Goal: Transaction & Acquisition: Purchase product/service

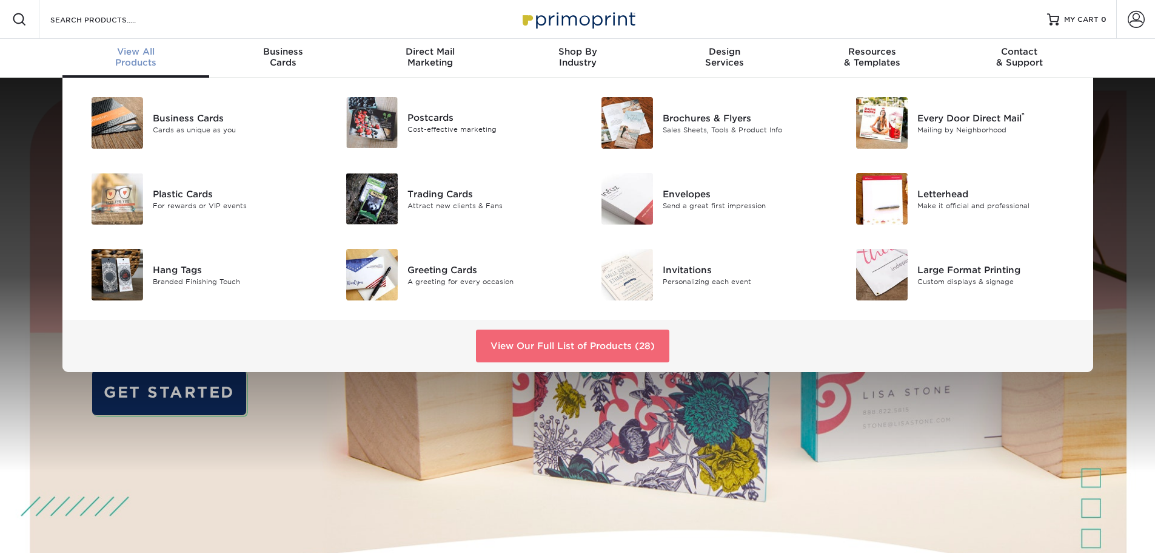
click at [540, 339] on link "View Our Full List of Products (28)" at bounding box center [572, 345] width 193 height 33
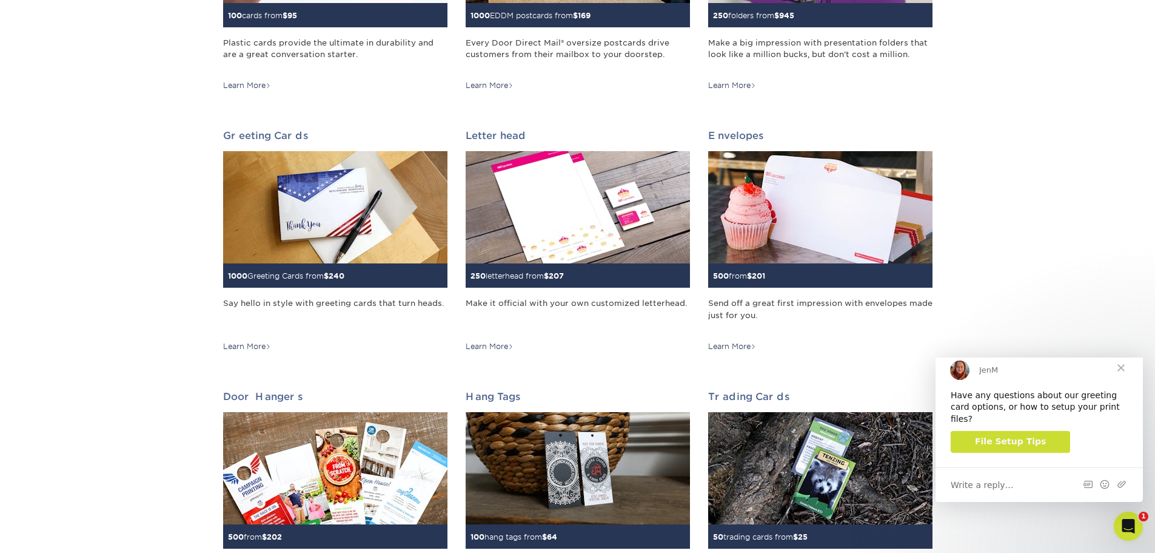
click at [1121, 376] on span "Close" at bounding box center [1122, 368] width 44 height 44
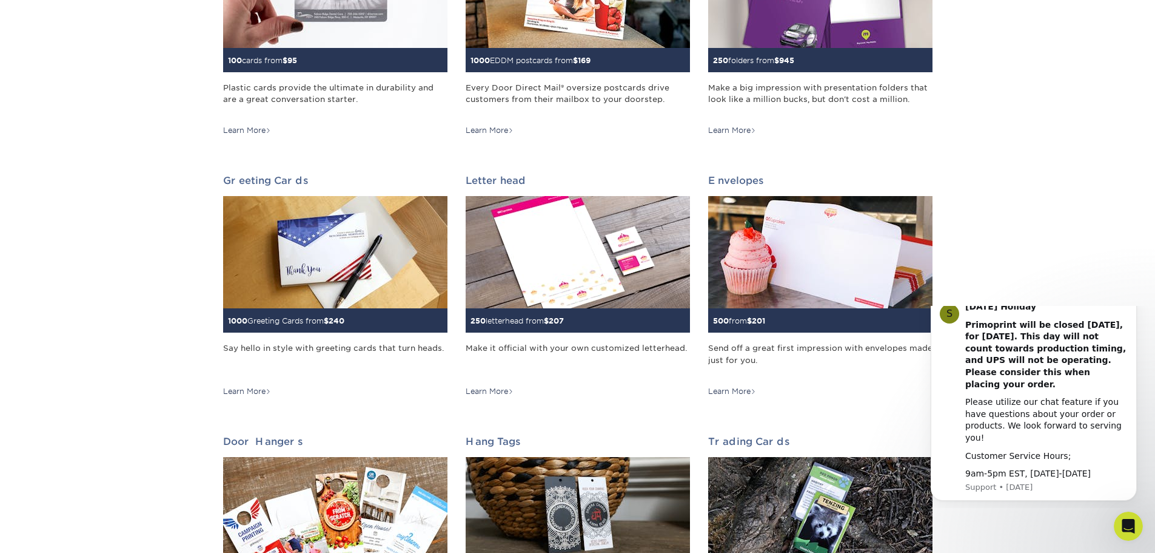
scroll to position [546, 0]
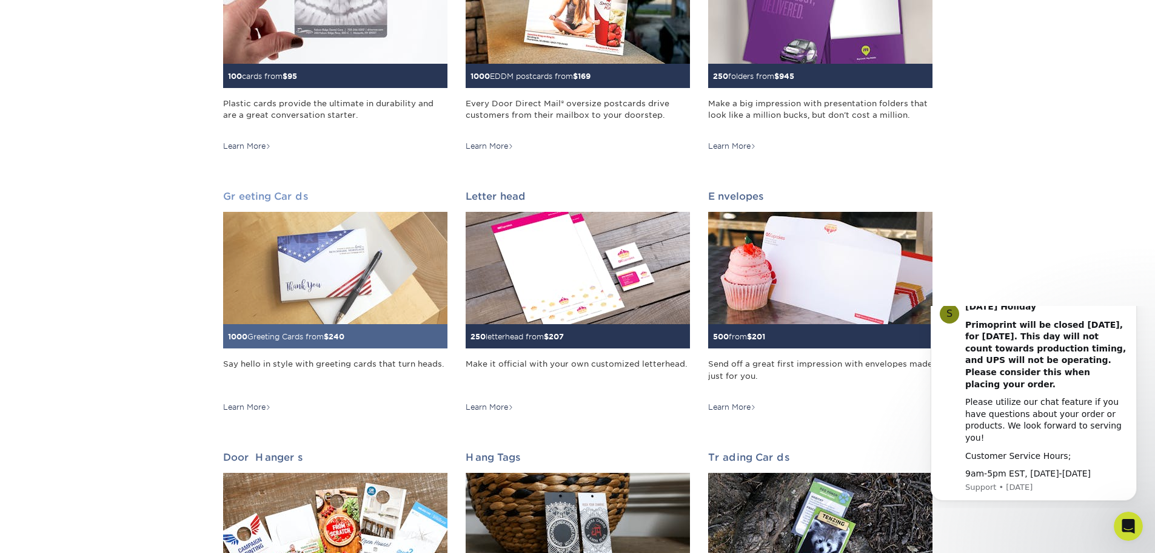
click at [347, 242] on img at bounding box center [335, 268] width 224 height 112
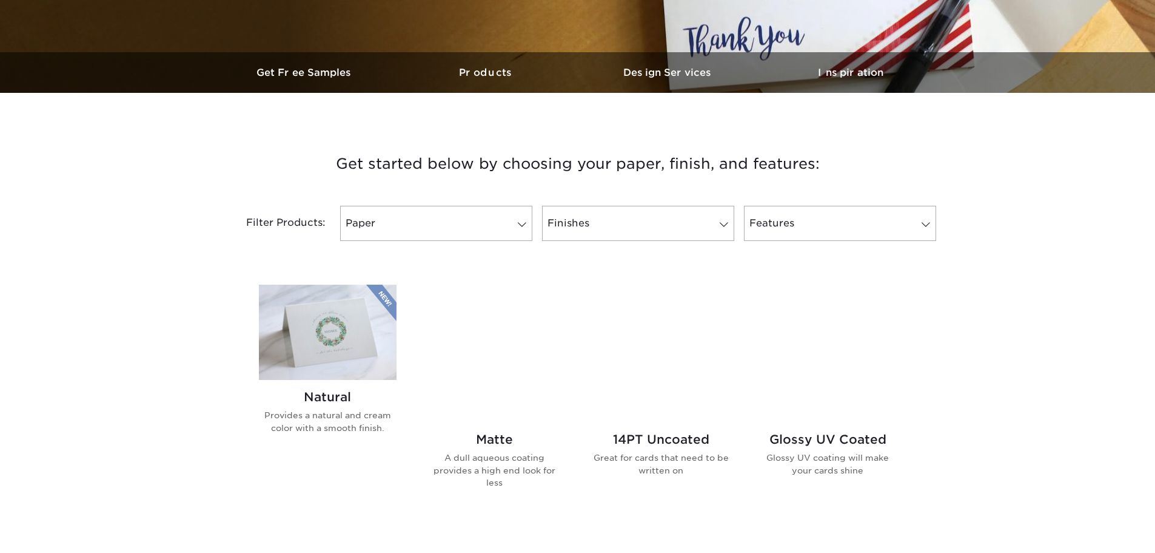
scroll to position [364, 0]
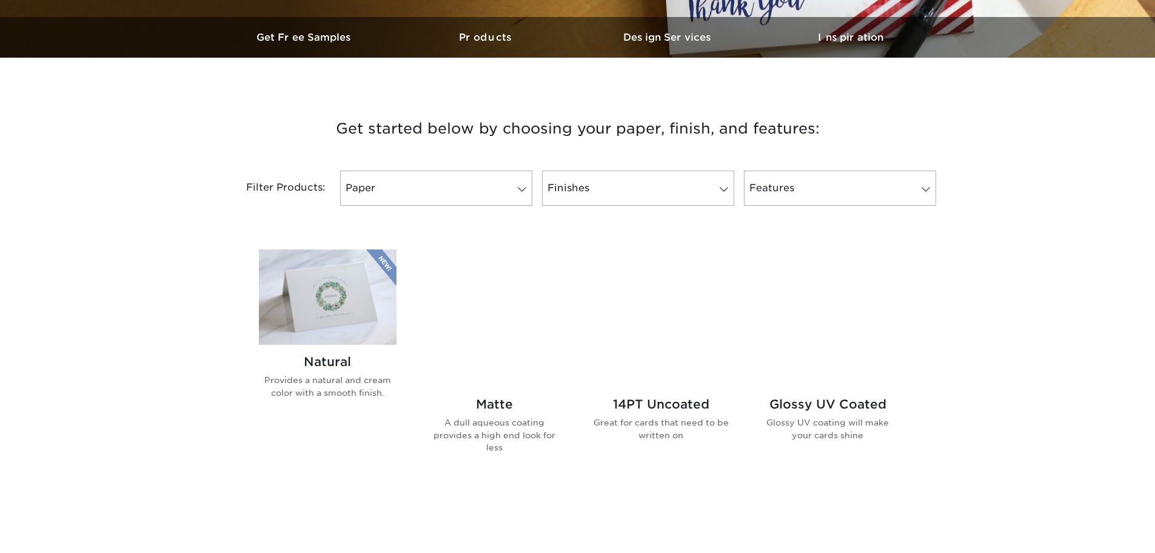
click at [827, 403] on h2 "Glossy UV Coated" at bounding box center [828, 404] width 138 height 15
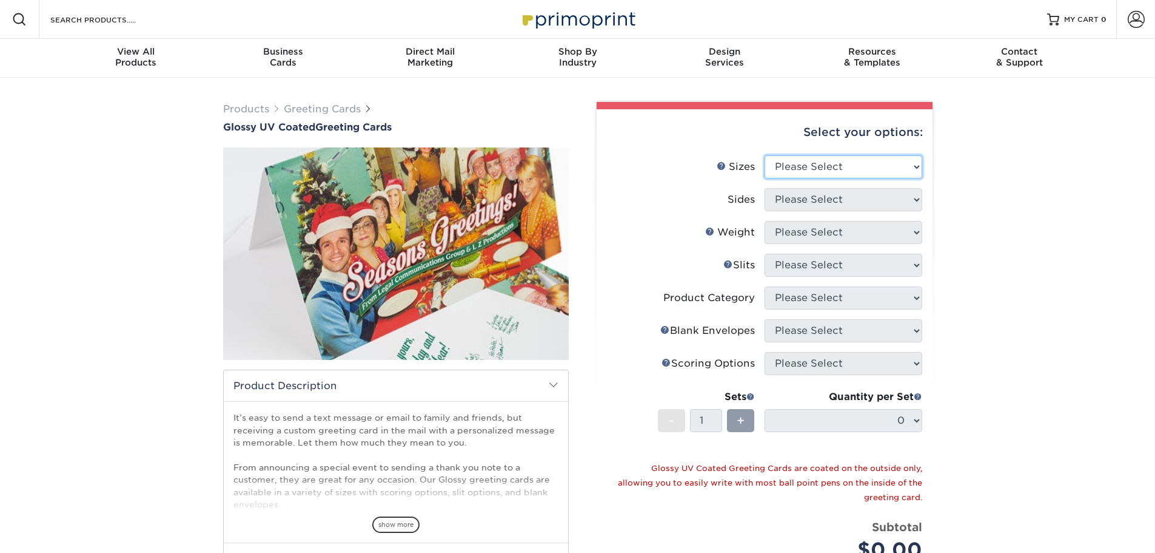
click at [913, 168] on select "Please Select 4.25" x 11" 5.5" x 8.5" 5.5" x 8.5" 6" x 9" 6" x 12" 7" x 10" 8.5…" at bounding box center [844, 166] width 158 height 23
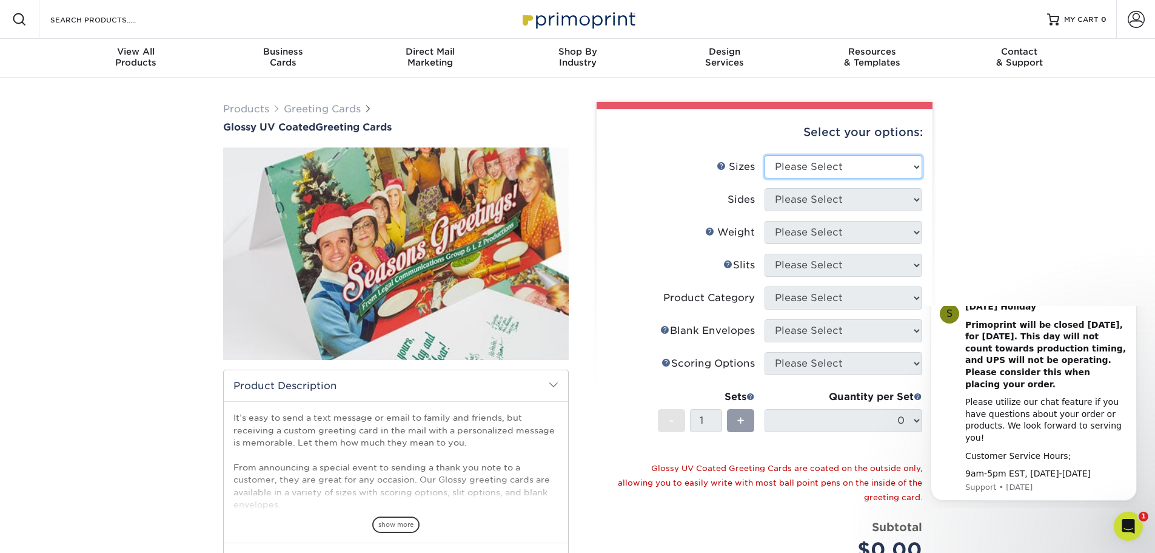
select select "5.50x8.50"
click at [765, 155] on select "Please Select 4.25" x 11" 5.5" x 8.5" 5.5" x 8.5" 6" x 9" 6" x 12" 7" x 10" 8.5…" at bounding box center [844, 166] width 158 height 23
click at [916, 201] on select "Please Select Print Both Sides Print Front Only" at bounding box center [844, 199] width 158 height 23
select select "32d3c223-f82c-492b-b915-ba065a00862f"
click at [765, 188] on select "Please Select Print Both Sides Print Front Only" at bounding box center [844, 199] width 158 height 23
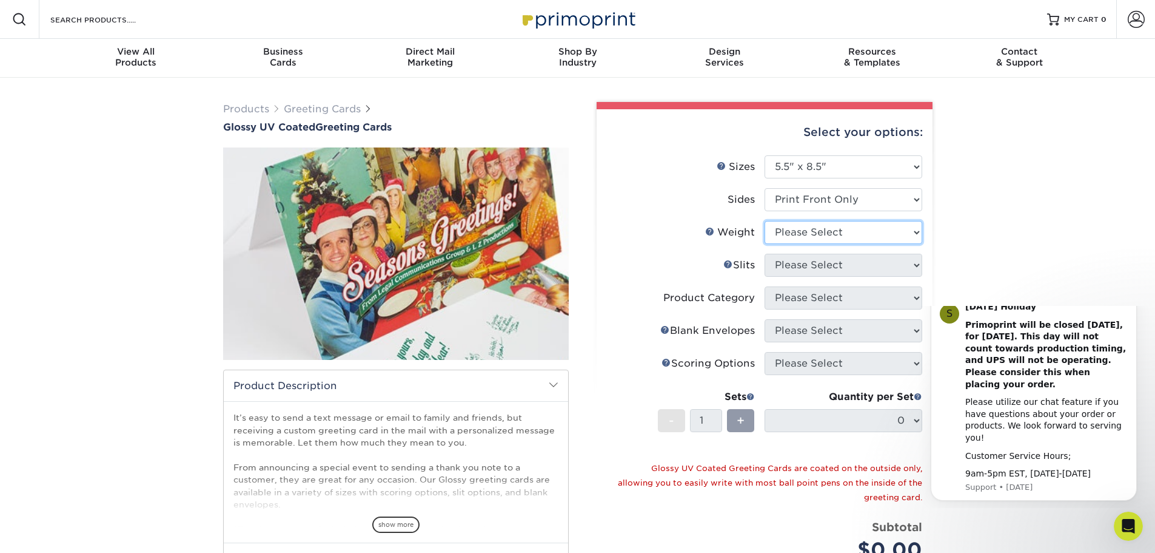
click at [920, 227] on select "Please Select 18PT C1S 14PT" at bounding box center [844, 232] width 158 height 23
select select "18PTC1S"
click at [765, 221] on select "Please Select 18PT C1S 14PT" at bounding box center [844, 232] width 158 height 23
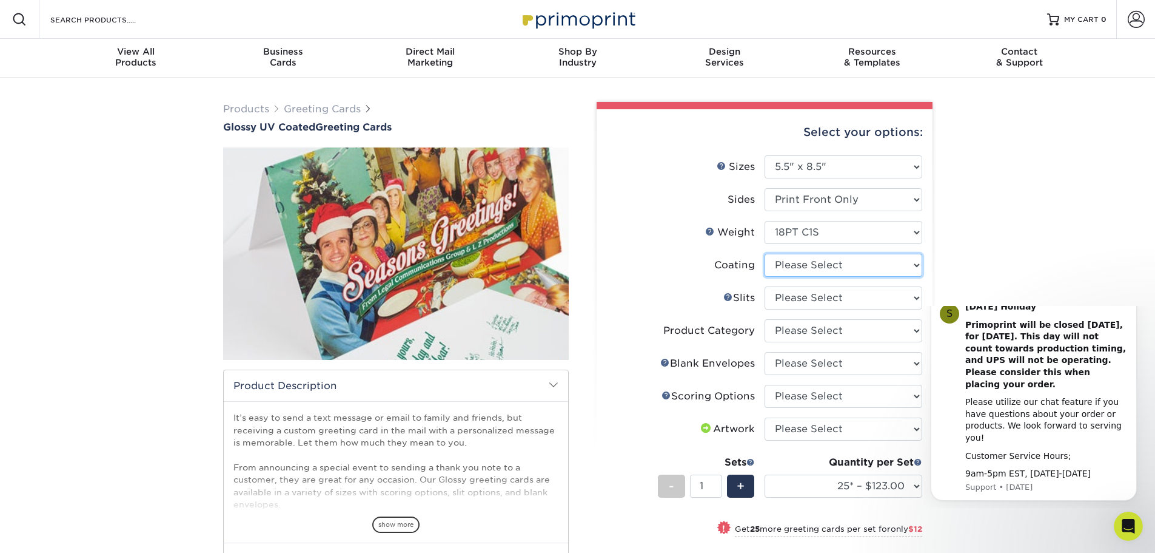
click at [916, 266] on select at bounding box center [844, 265] width 158 height 23
select select "1e8116af-acfc-44b1-83dc-8181aa338834"
click at [765, 254] on select at bounding box center [844, 265] width 158 height 23
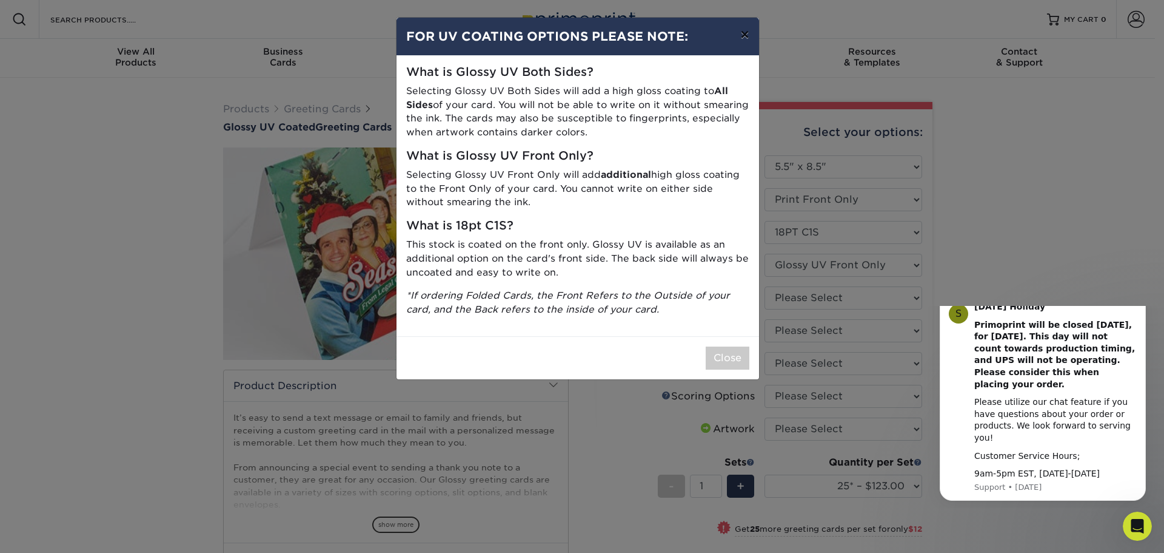
click at [744, 35] on button "×" at bounding box center [745, 35] width 28 height 34
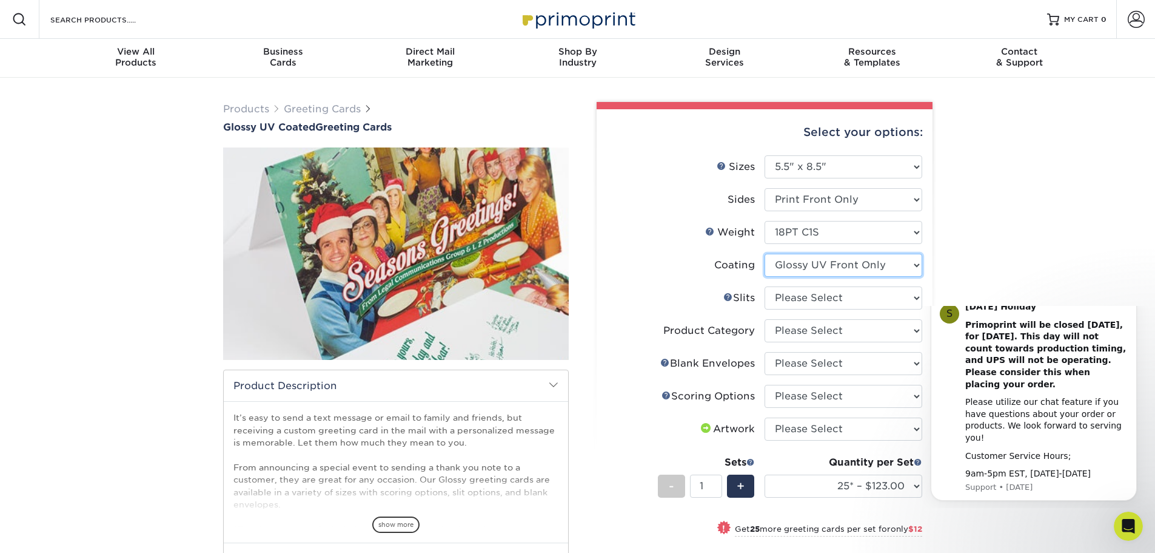
click at [917, 265] on select at bounding box center [844, 265] width 158 height 23
click at [916, 260] on select at bounding box center [844, 265] width 158 height 23
click at [913, 232] on select "Please Select 18PT C1S 14PT" at bounding box center [844, 232] width 158 height 23
select select "14PT"
click at [765, 221] on select "Please Select 18PT C1S 14PT" at bounding box center [844, 232] width 158 height 23
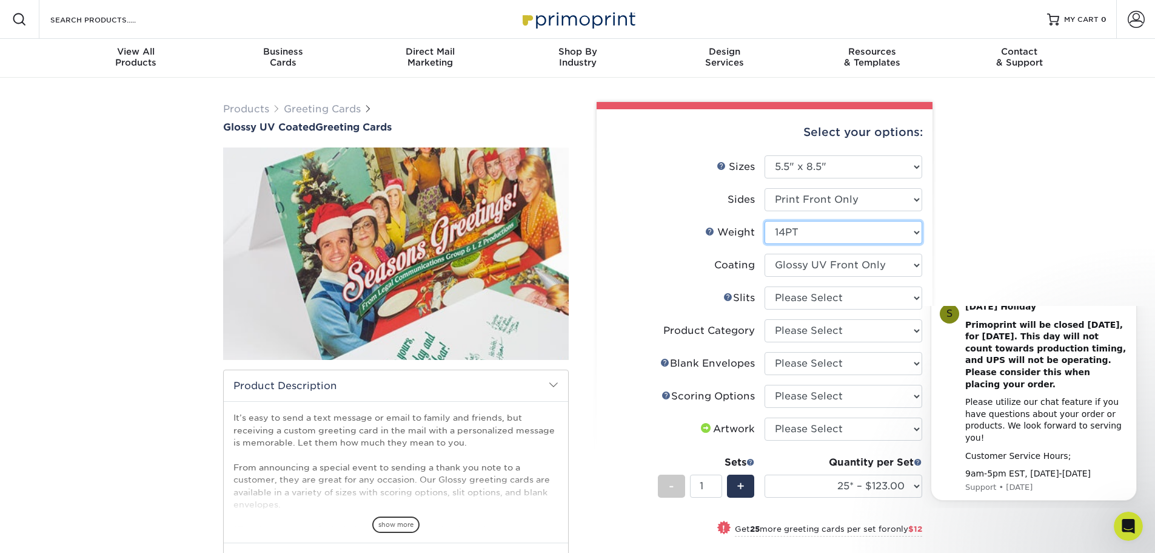
select select
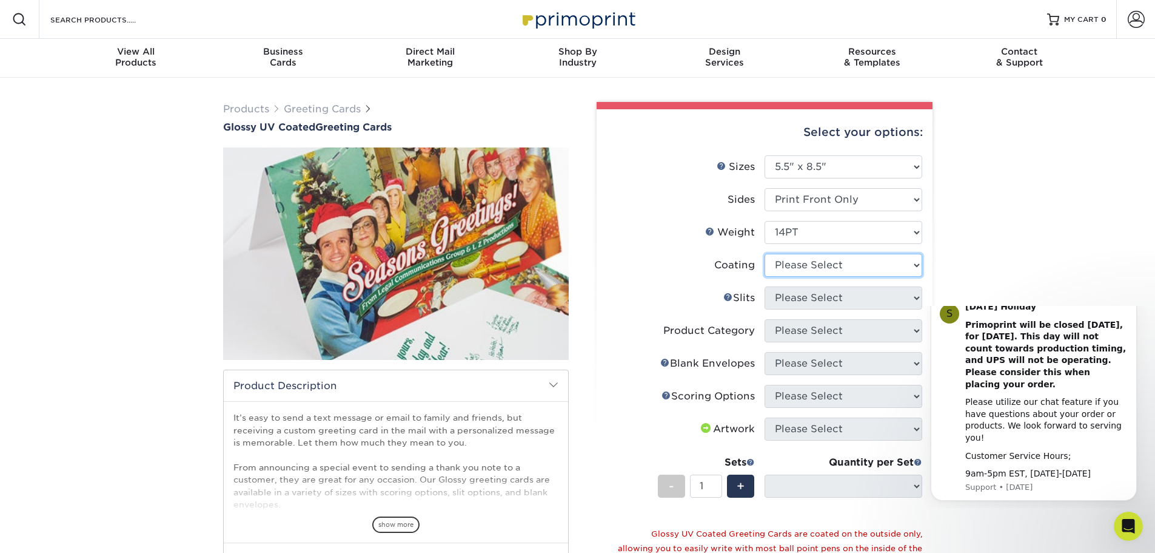
click at [913, 265] on select at bounding box center [844, 265] width 158 height 23
select select "ae367451-b2b8-45df-a344-0f05b6a12993"
click at [765, 254] on select at bounding box center [844, 265] width 158 height 23
select select "-1"
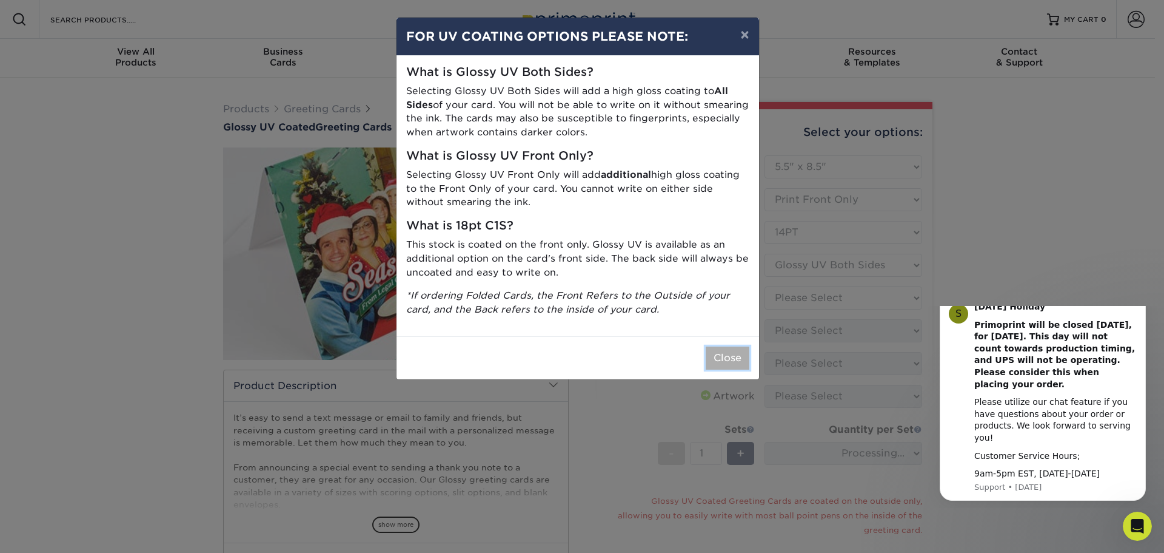
click at [733, 355] on button "Close" at bounding box center [728, 357] width 44 height 23
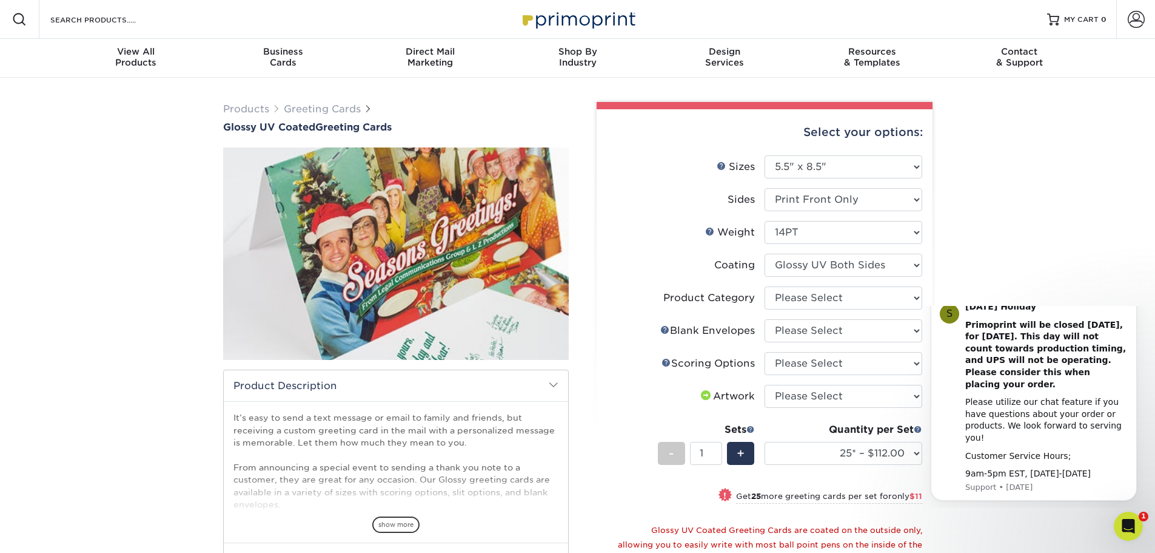
click at [1136, 300] on icon "Dismiss notification" at bounding box center [1133, 297] width 7 height 7
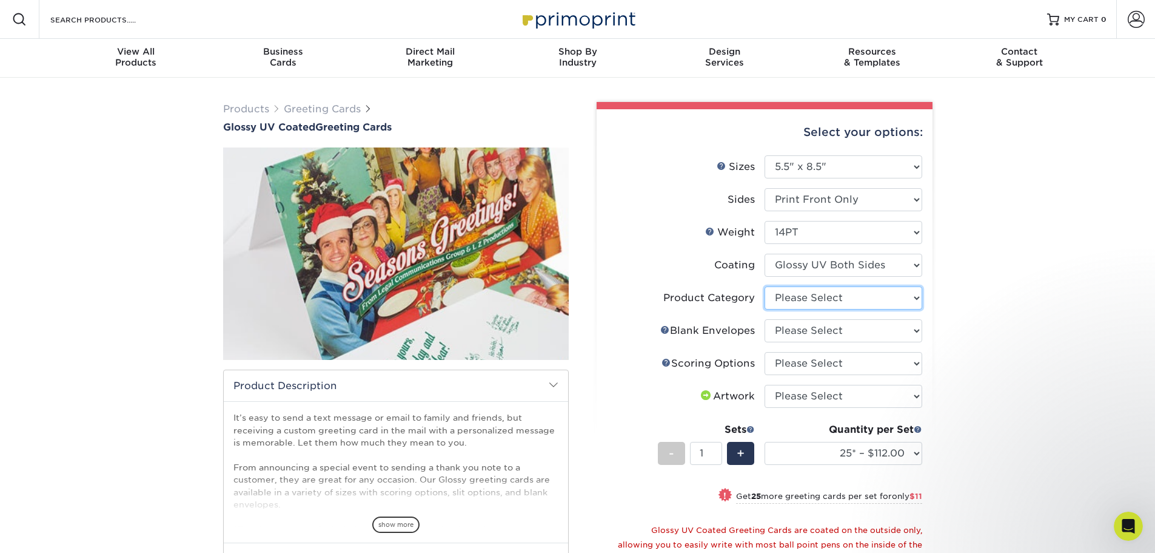
click at [915, 298] on select "Please Select Greeting Cards" at bounding box center [844, 297] width 158 height 23
select select "b7f8198f-f281-4438-a52e-cd7a5c5c0cfc"
click at [765, 286] on select "Please Select Greeting Cards" at bounding box center [844, 297] width 158 height 23
click at [915, 331] on select "Please Select No Blank Envelopes Yes 500 Envelopes A2 Yes 1000 Envelopes A2 Yes…" at bounding box center [844, 330] width 158 height 23
select select "62a961e2-e2dd-4510-8e8e-75355a5b8467"
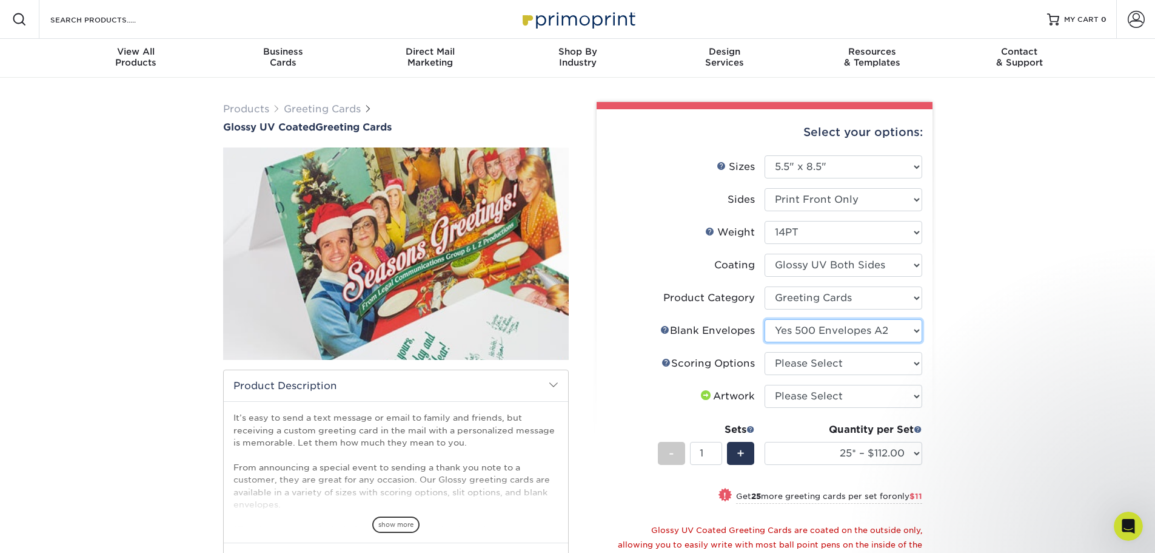
click at [765, 319] on select "Please Select No Blank Envelopes Yes 500 Envelopes A2 Yes 1000 Envelopes A2 Yes…" at bounding box center [844, 330] width 158 height 23
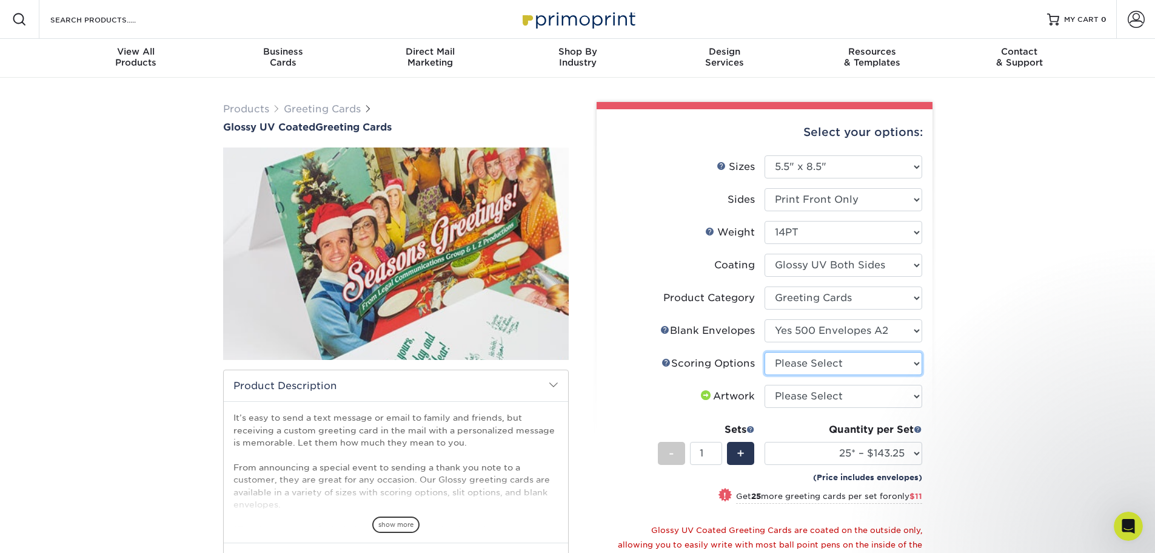
click at [921, 362] on select "Please Select Score in Half" at bounding box center [844, 363] width 158 height 23
click at [1006, 323] on div "Products Greeting Cards Glossy UV Coated Greeting Cards show more /" at bounding box center [577, 454] width 1155 height 753
click at [916, 397] on select "Please Select I will upload files I need a design - $75" at bounding box center [844, 396] width 158 height 23
select select "upload"
click at [765, 385] on select "Please Select I will upload files I need a design - $75" at bounding box center [844, 396] width 158 height 23
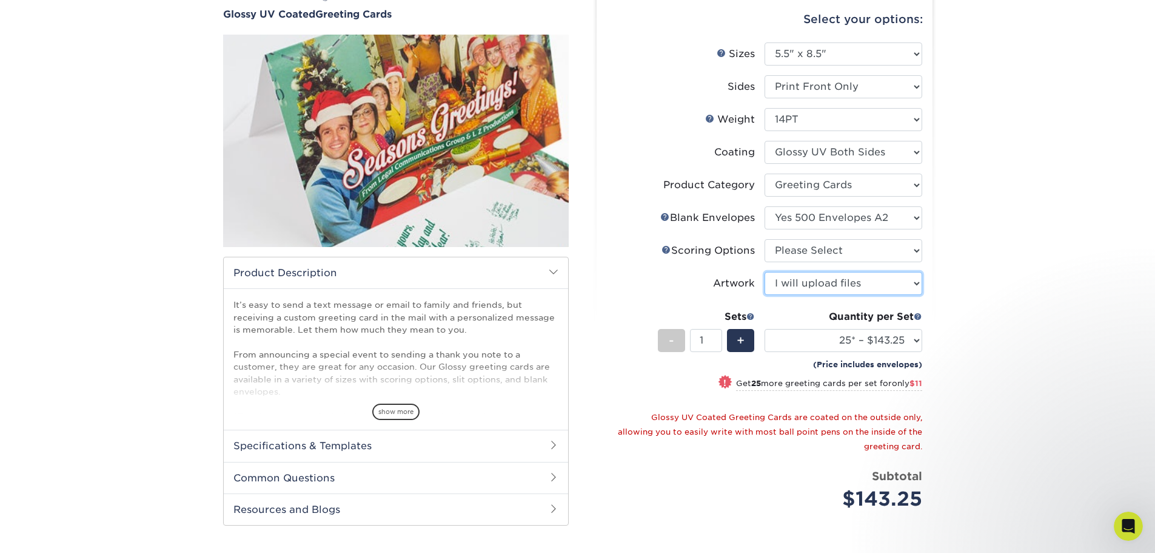
scroll to position [121, 0]
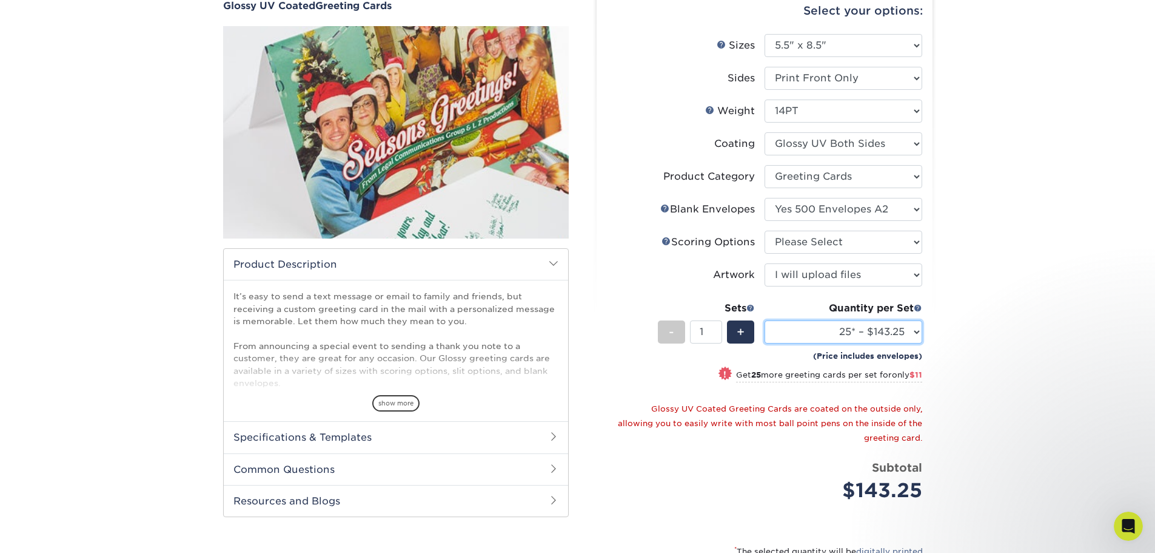
click at [919, 332] on select "25* – $143.25 50* – $154.25 75* – $163.25 100* – $171.25 250* – $183.25 500 – $…" at bounding box center [844, 331] width 158 height 23
select select "250* – $183.25"
click at [765, 320] on select "25* – $143.25 50* – $154.25 75* – $163.25 100* – $171.25 250* – $183.25 500 – $…" at bounding box center [844, 331] width 158 height 23
click at [350, 437] on h2 "Specifications & Templates" at bounding box center [396, 437] width 344 height 32
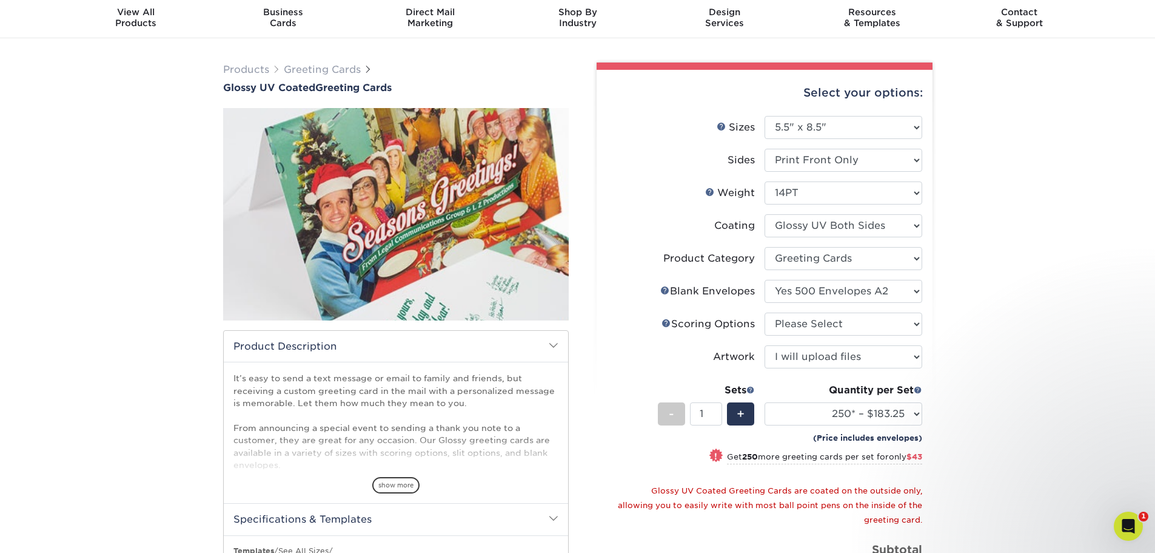
scroll to position [61, 0]
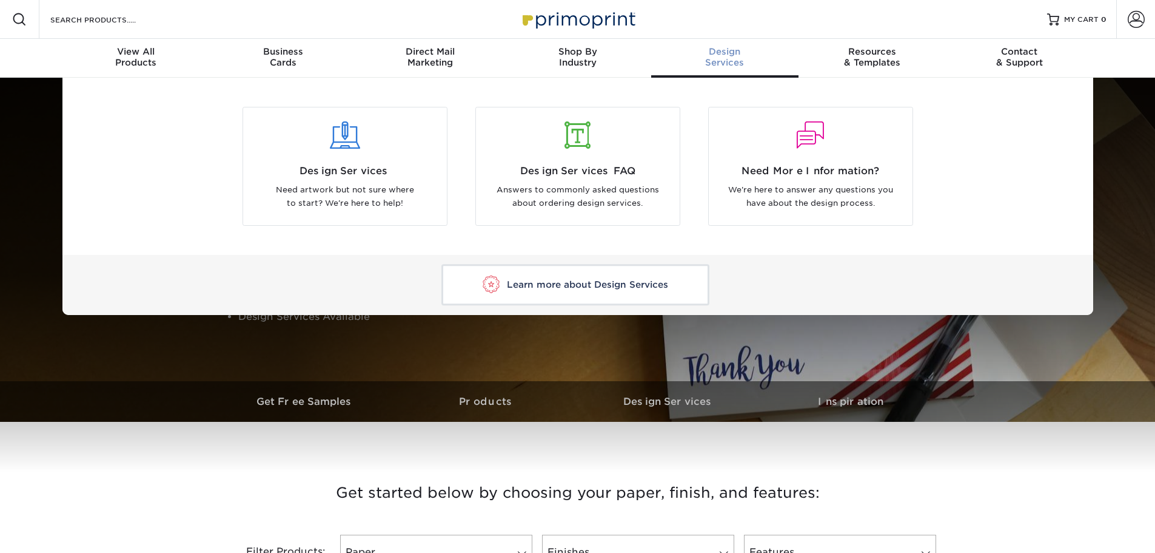
click at [719, 55] on span "Design" at bounding box center [724, 51] width 147 height 11
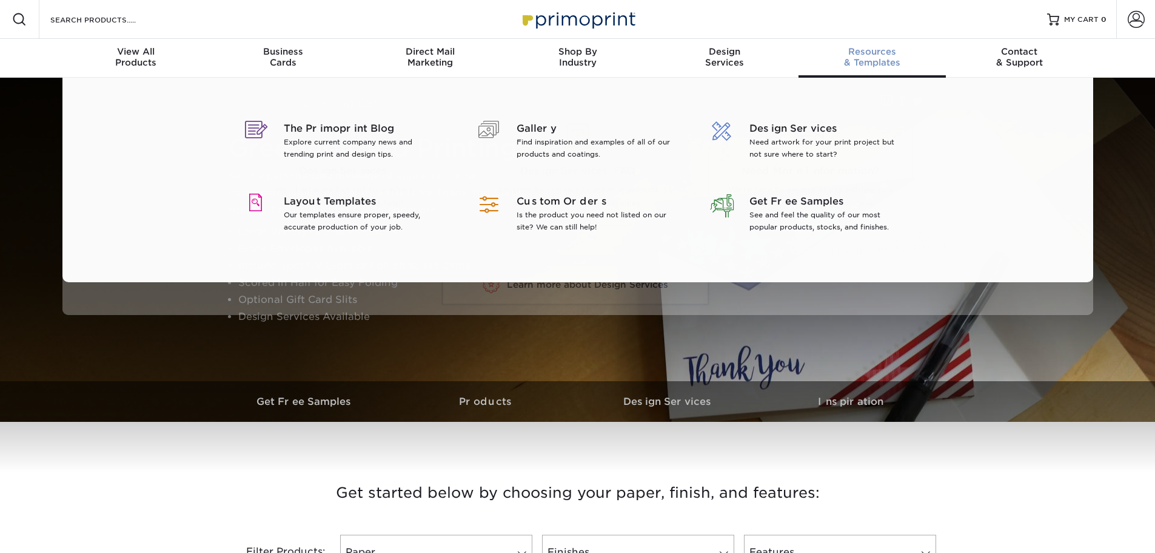
click at [866, 61] on div "Resources & Templates" at bounding box center [872, 57] width 147 height 22
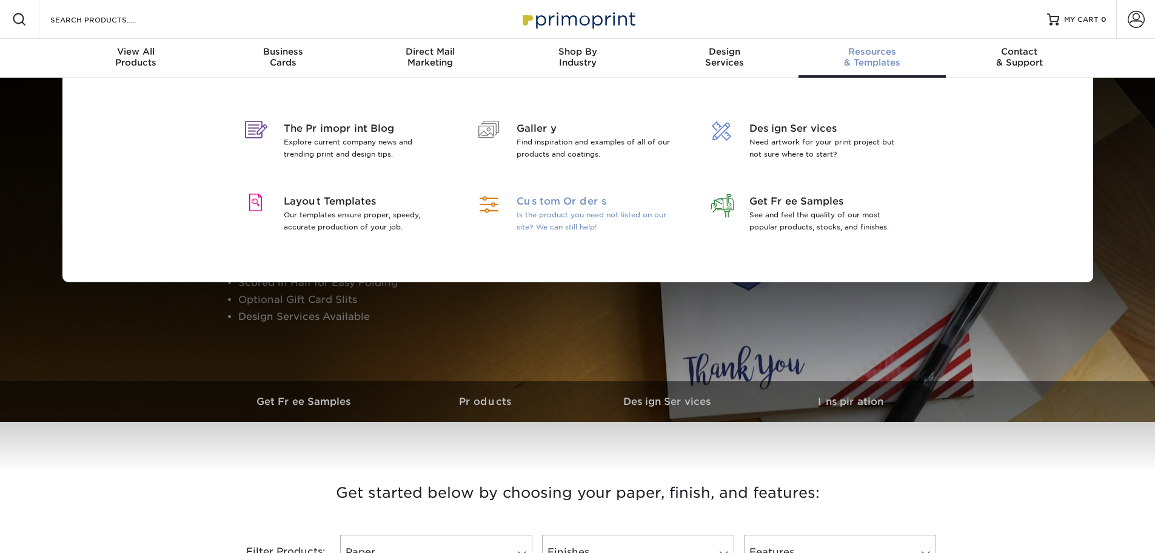
click at [571, 214] on p "Is the product you need not listed on our site? We can still help!" at bounding box center [595, 221] width 157 height 24
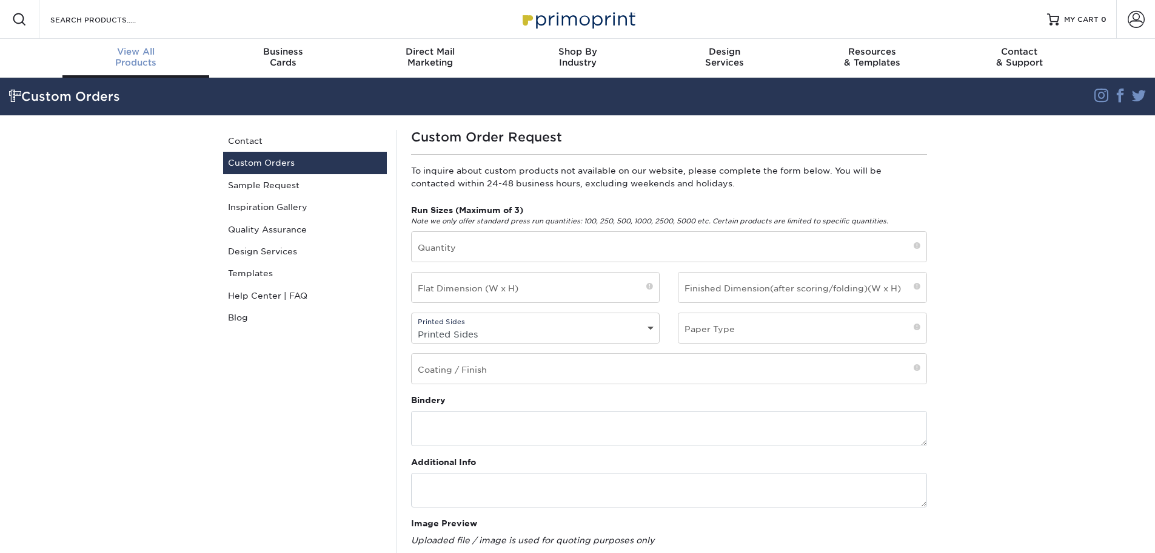
click at [143, 55] on span "View All" at bounding box center [135, 51] width 147 height 11
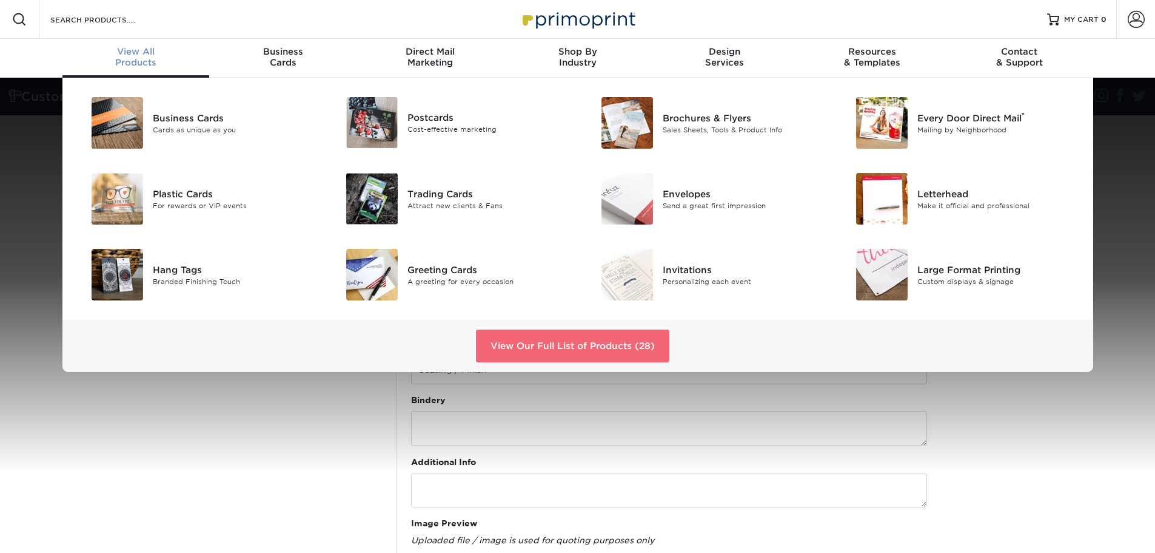
click at [583, 342] on link "View Our Full List of Products (28)" at bounding box center [572, 345] width 193 height 33
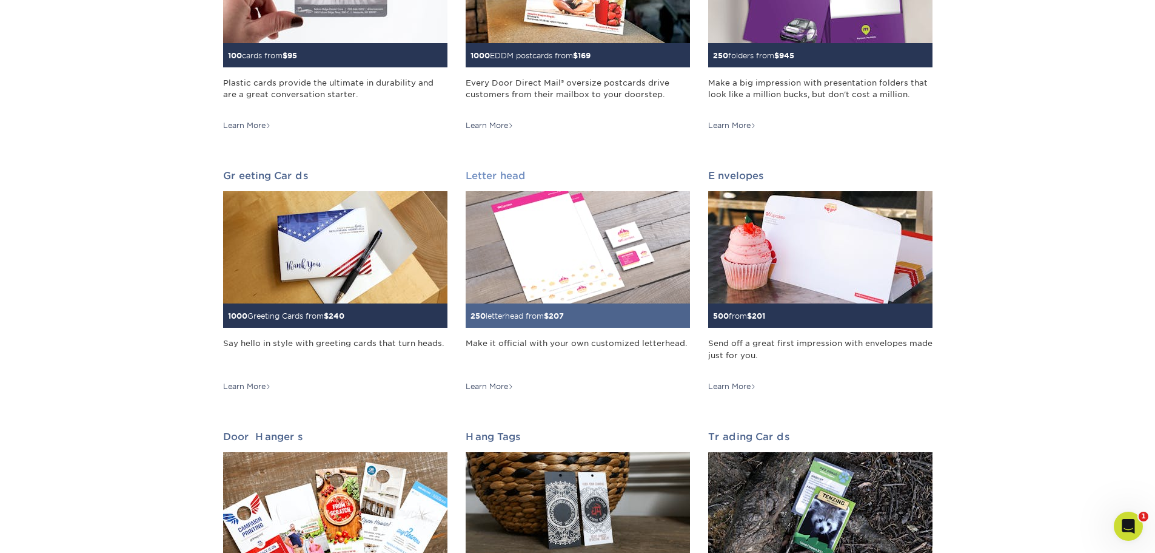
scroll to position [546, 0]
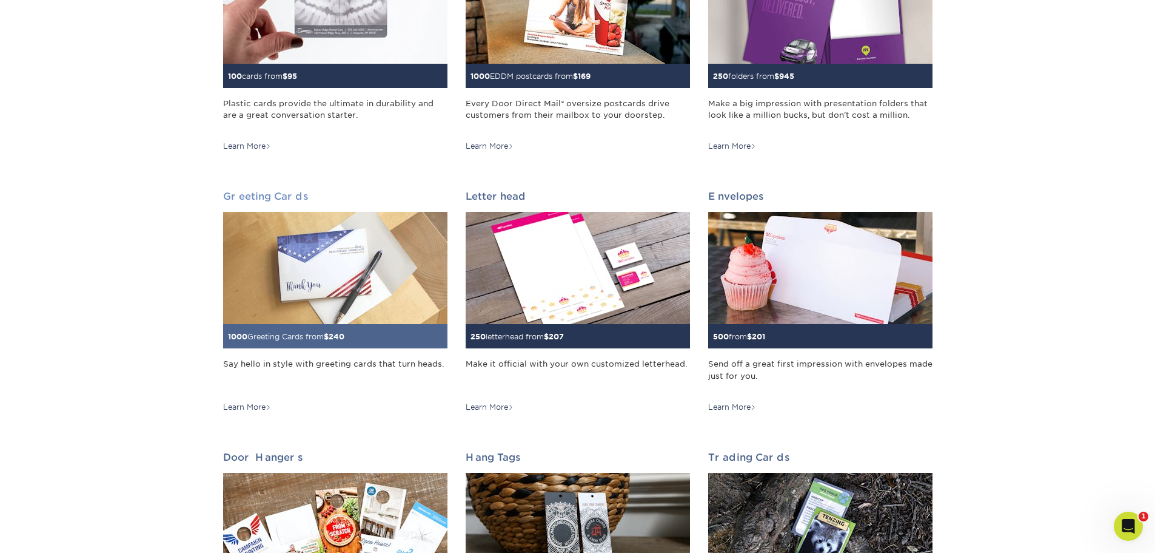
click at [300, 266] on img at bounding box center [335, 268] width 224 height 112
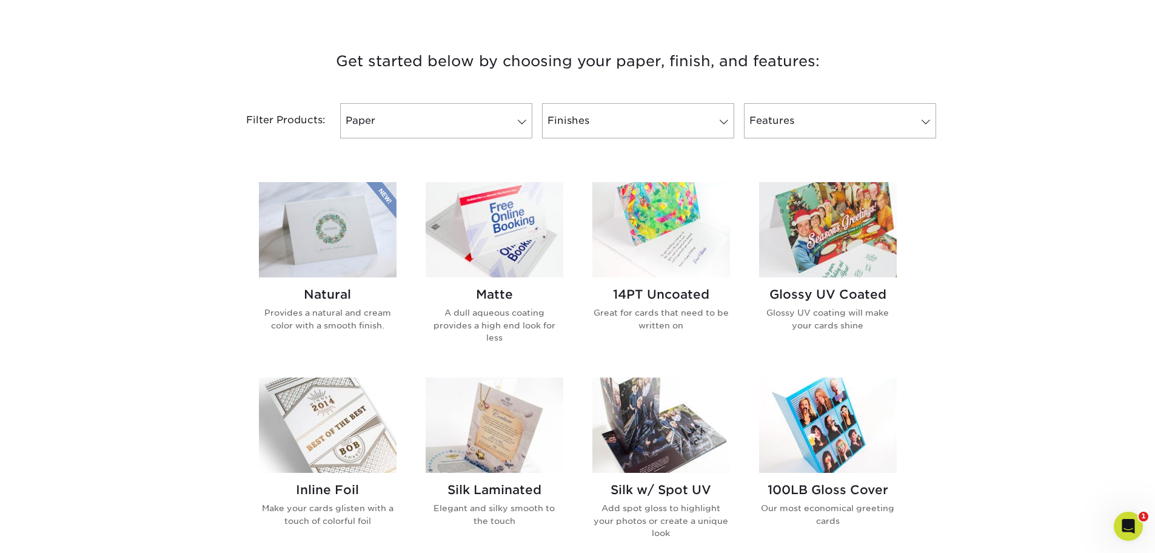
scroll to position [425, 0]
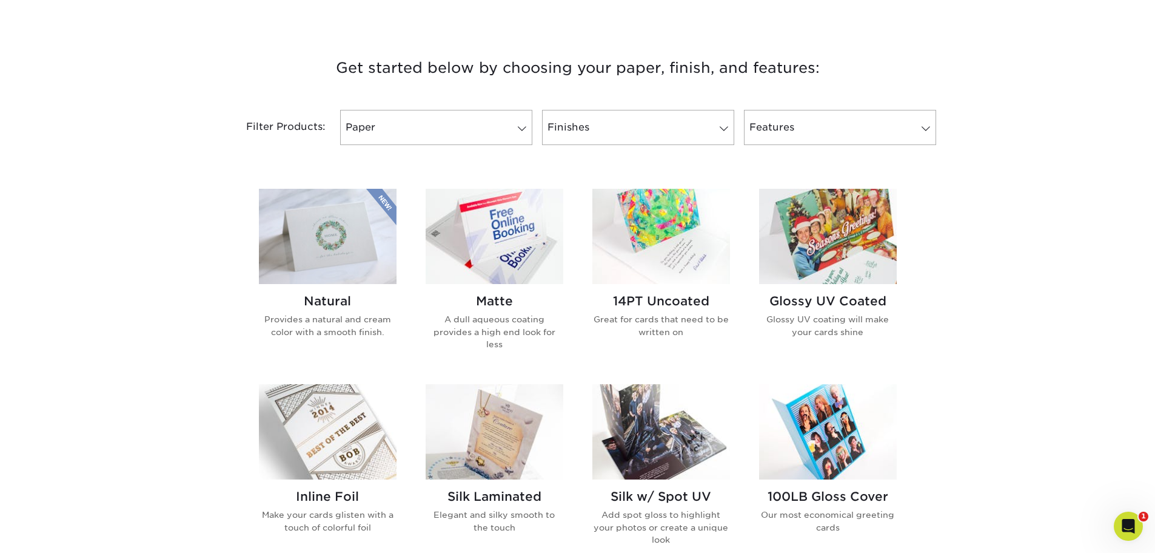
click at [657, 248] on img at bounding box center [662, 236] width 138 height 95
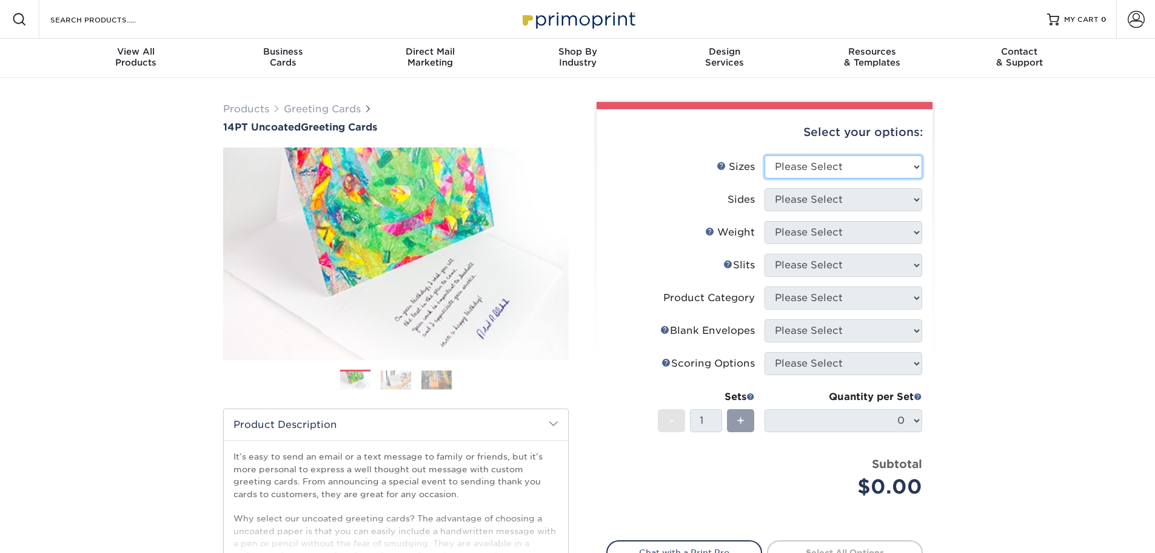
click at [917, 169] on select "Please Select 4.25" x 11" 5.5" x 8.5" 6" x 9" 6" x 12" 7" x 10" 8.5" x 11"" at bounding box center [844, 166] width 158 height 23
select select "5.50x8.50"
click at [765, 155] on select "Please Select 4.25" x 11" 5.5" x 8.5" 6" x 9" 6" x 12" 7" x 10" 8.5" x 11"" at bounding box center [844, 166] width 158 height 23
click at [915, 201] on select "Please Select Print Both Sides Print Front Only" at bounding box center [844, 199] width 158 height 23
select select "32d3c223-f82c-492b-b915-ba065a00862f"
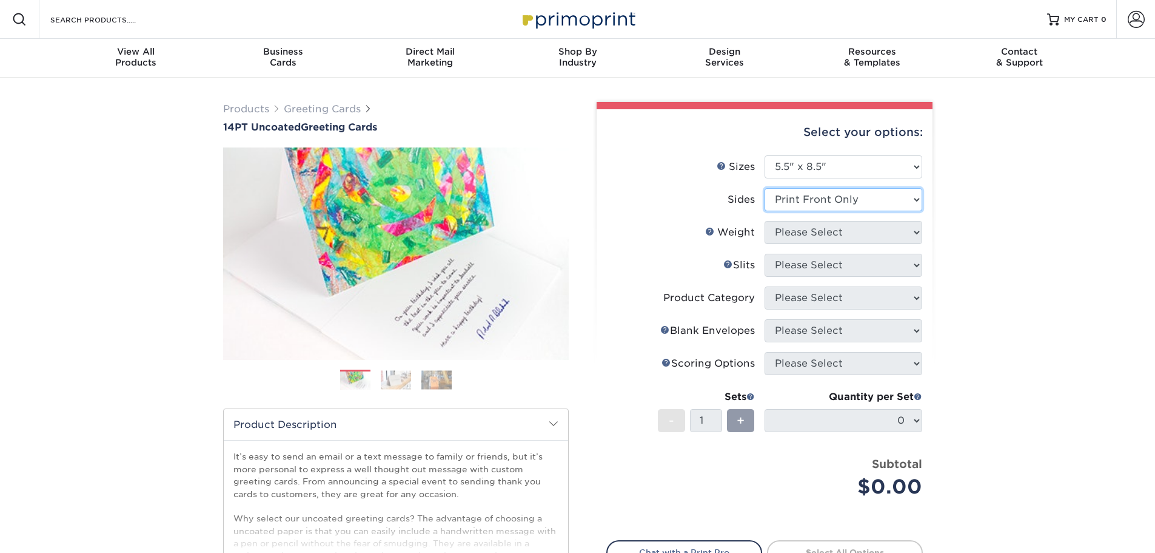
click at [765, 188] on select "Please Select Print Both Sides Print Front Only" at bounding box center [844, 199] width 158 height 23
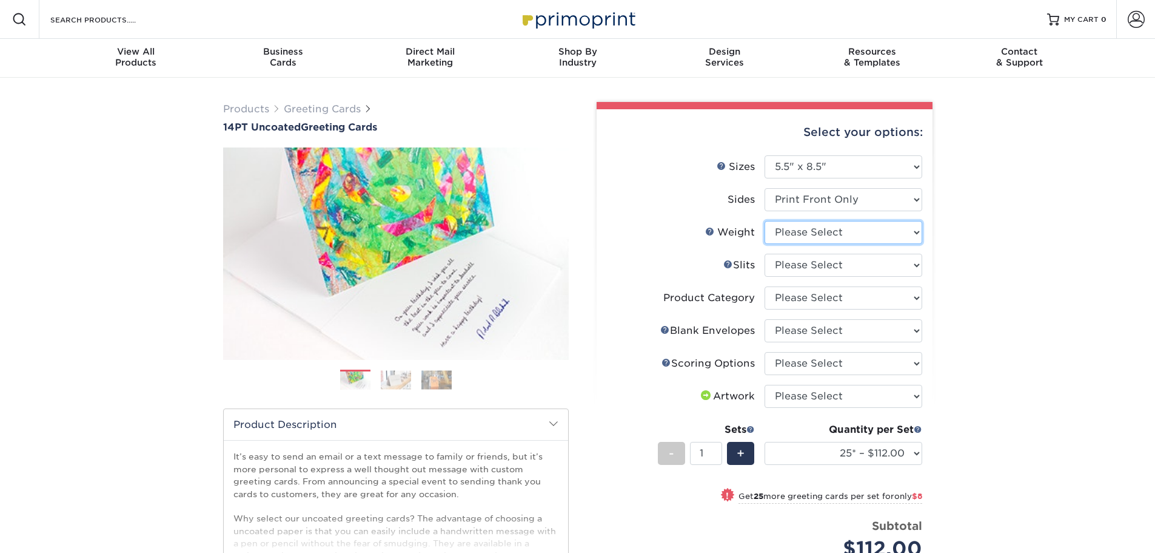
click at [915, 236] on select "Please Select 14PT Uncoated" at bounding box center [844, 232] width 158 height 23
click at [765, 221] on select "Please Select 14PT Uncoated" at bounding box center [844, 232] width 158 height 23
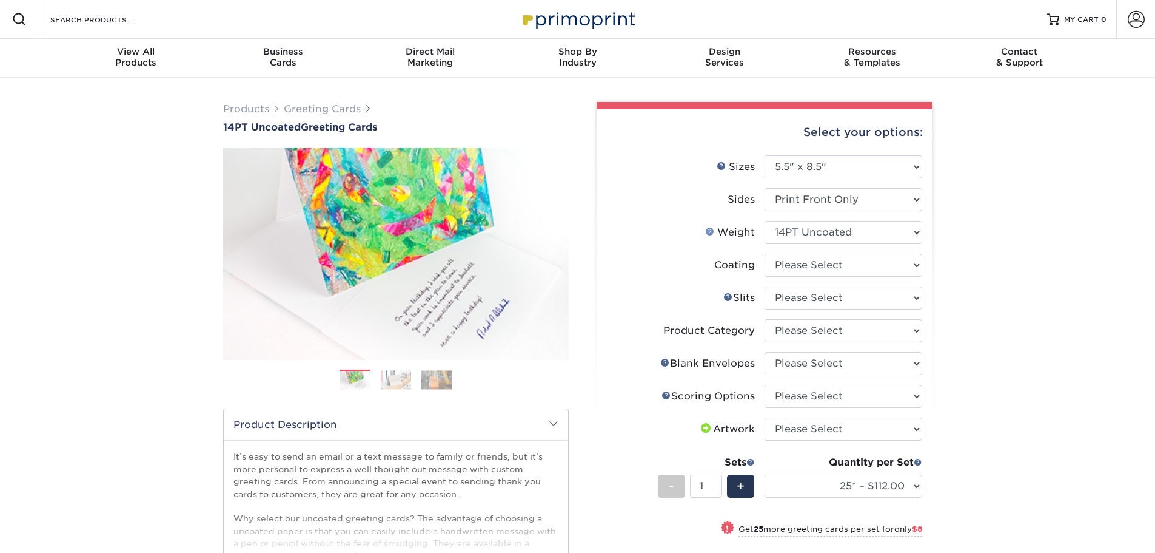
click at [709, 230] on link "Weight Help" at bounding box center [710, 231] width 10 height 10
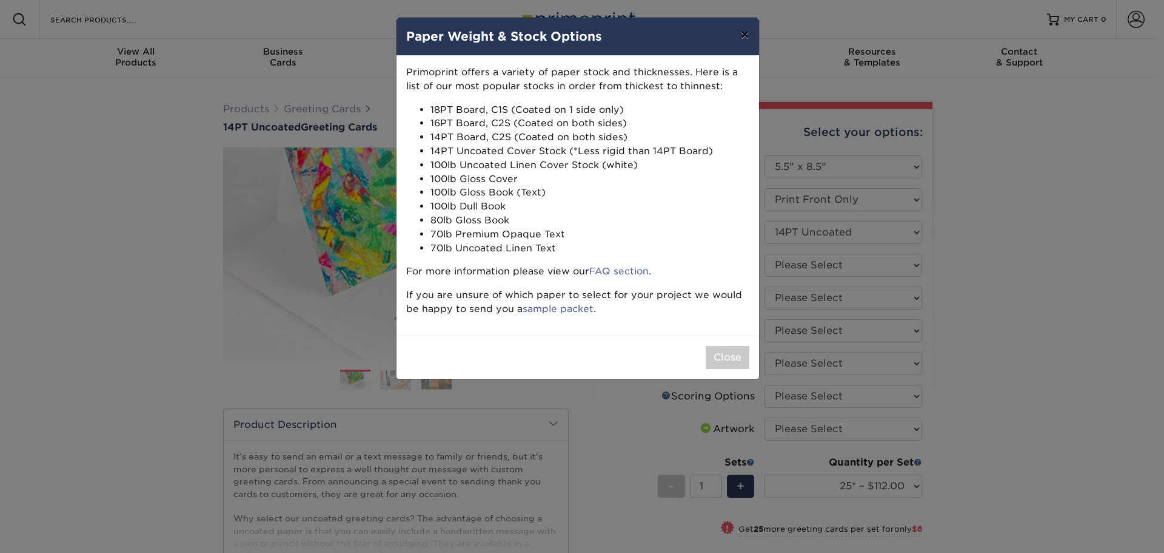
click at [747, 30] on button "×" at bounding box center [745, 35] width 28 height 34
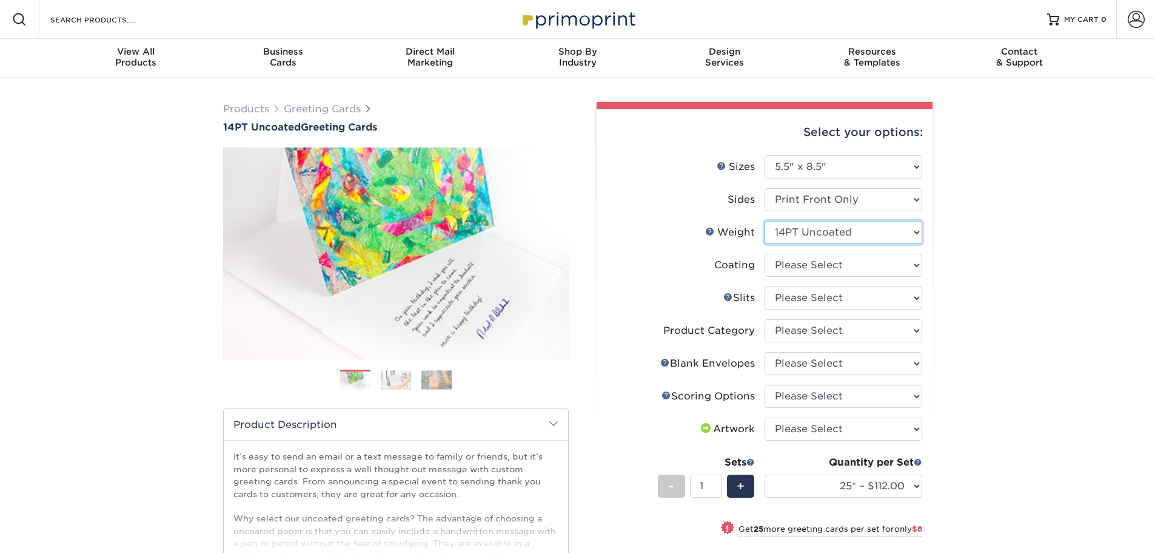
click at [916, 237] on select "Please Select 14PT Uncoated" at bounding box center [844, 232] width 158 height 23
select select "-1"
click at [765, 221] on select "Please Select 14PT Uncoated" at bounding box center [844, 232] width 158 height 23
select select
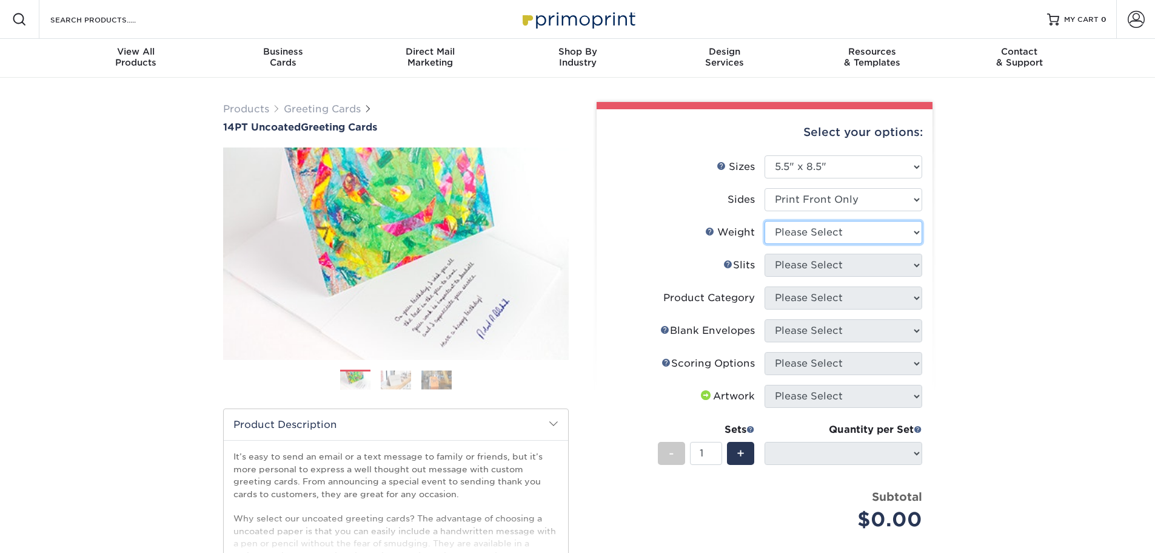
click at [918, 234] on select "Please Select 14PT Uncoated" at bounding box center [844, 232] width 158 height 23
select select "14PT Uncoated"
click at [765, 221] on select "Please Select 14PT Uncoated" at bounding box center [844, 232] width 158 height 23
select select "-1"
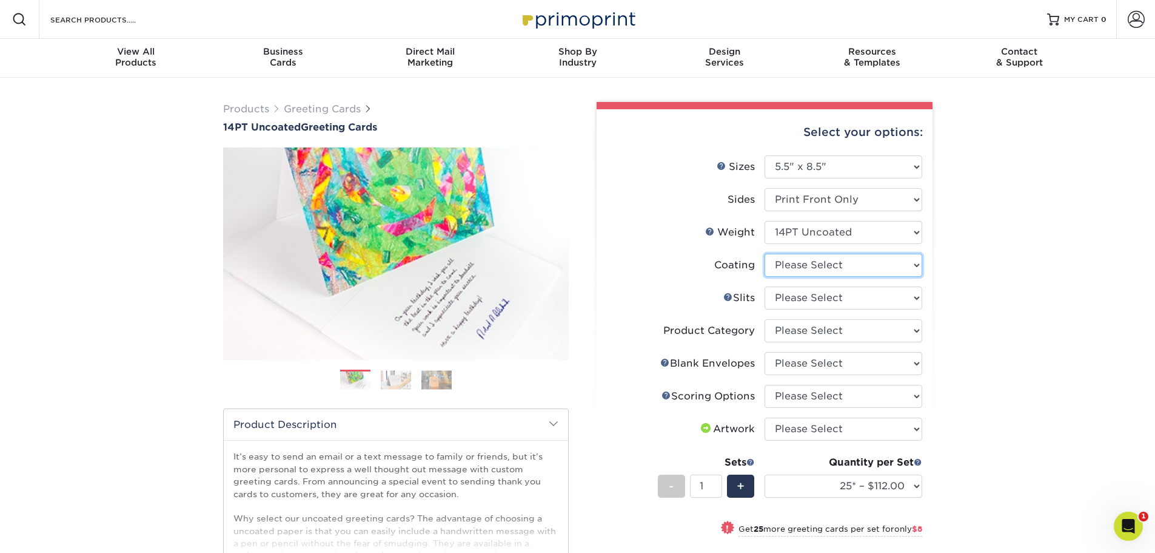
click at [918, 268] on select at bounding box center [844, 265] width 158 height 23
select select "3e7618de-abca-4bda-9f97-8b9129e913d8"
click at [765, 254] on select at bounding box center [844, 265] width 158 height 23
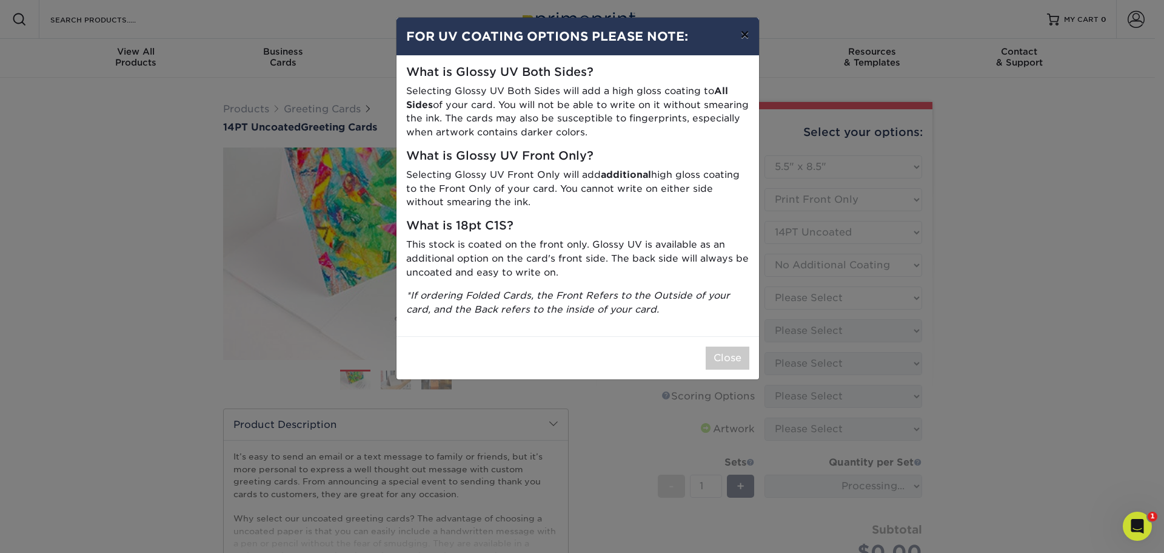
click at [753, 39] on button "×" at bounding box center [745, 35] width 28 height 34
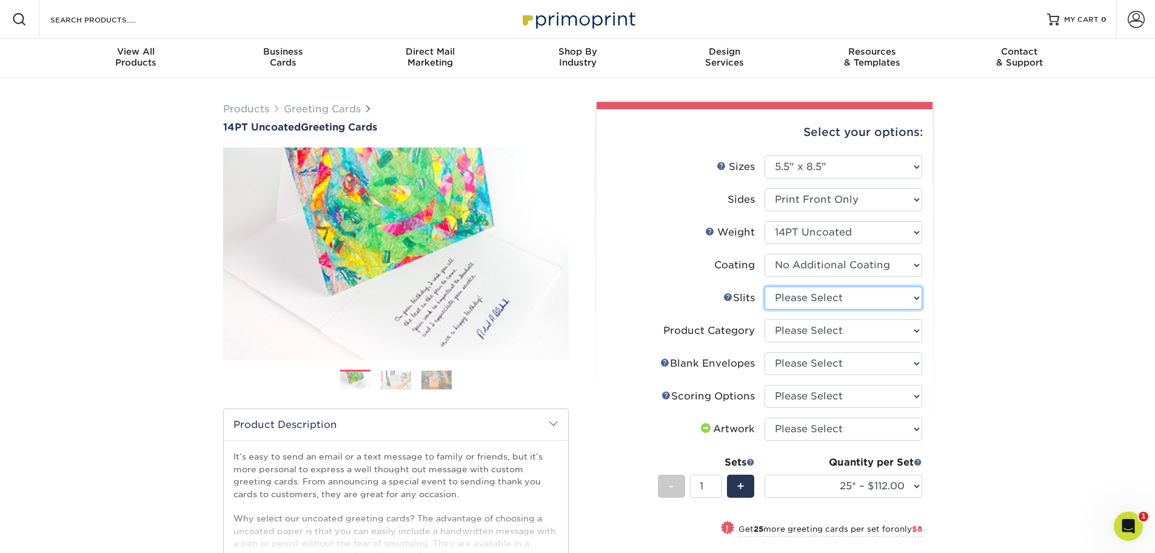
click at [915, 303] on select "Please Select Moon Slits Bottom Panel Moon Slits Right Panel No Gift Card Slits…" at bounding box center [844, 297] width 158 height 23
click at [725, 298] on link "Slits Help" at bounding box center [729, 297] width 10 height 10
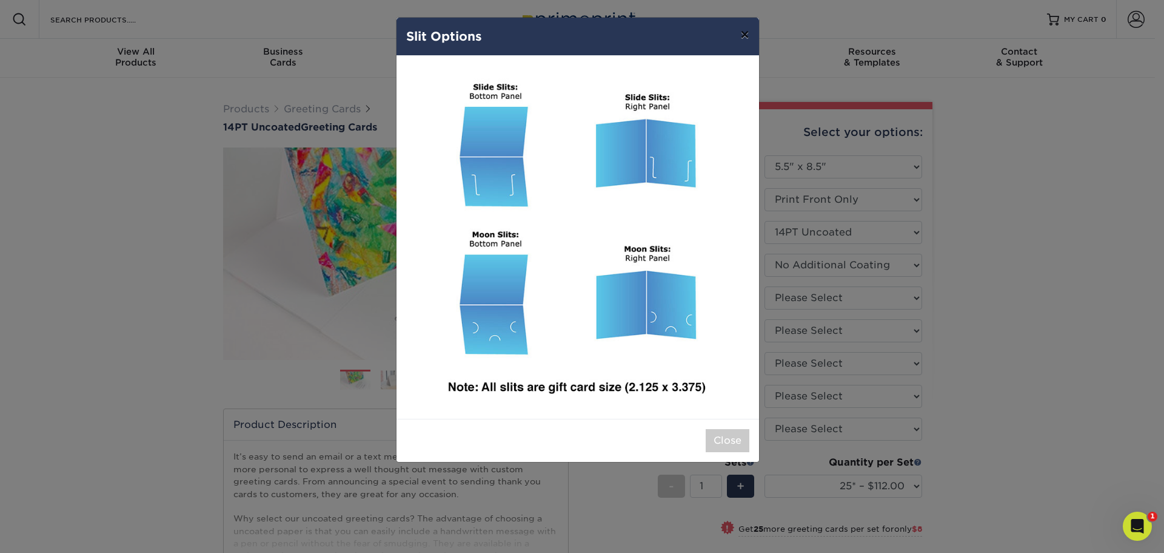
click at [745, 35] on button "×" at bounding box center [745, 35] width 28 height 34
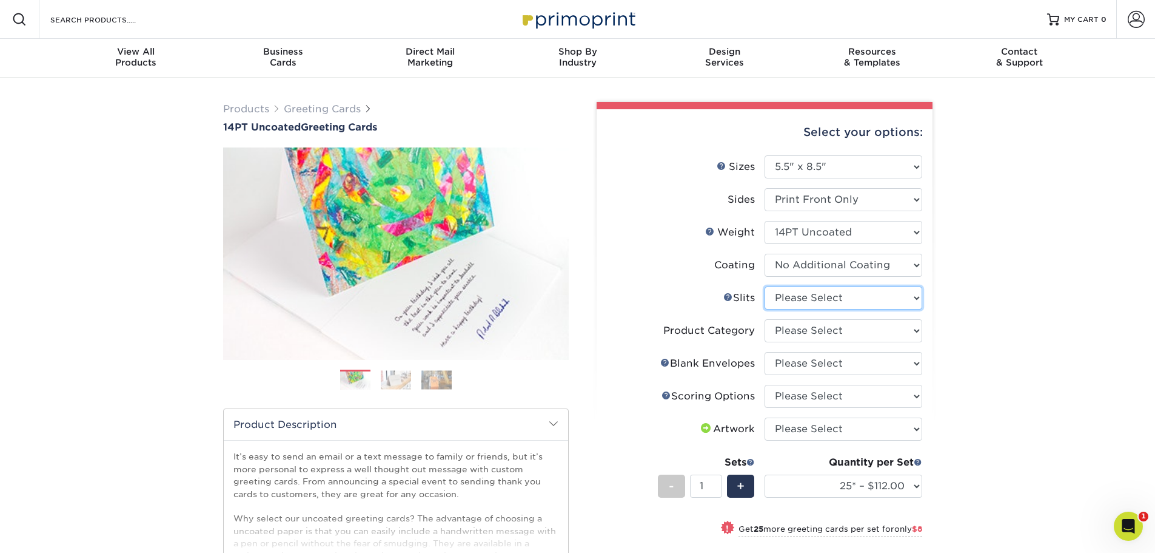
click at [914, 302] on select "Please Select Moon Slits Bottom Panel Moon Slits Right Panel No Gift Card Slits…" at bounding box center [844, 297] width 158 height 23
select select "c4055f3c-a707-4a99-931b-ce83690041fd"
click at [765, 286] on select "Please Select Moon Slits Bottom Panel Moon Slits Right Panel No Gift Card Slits…" at bounding box center [844, 297] width 158 height 23
click at [915, 332] on select "Please Select Greeting Cards" at bounding box center [844, 330] width 158 height 23
select select "b7f8198f-f281-4438-a52e-cd7a5c5c0cfc"
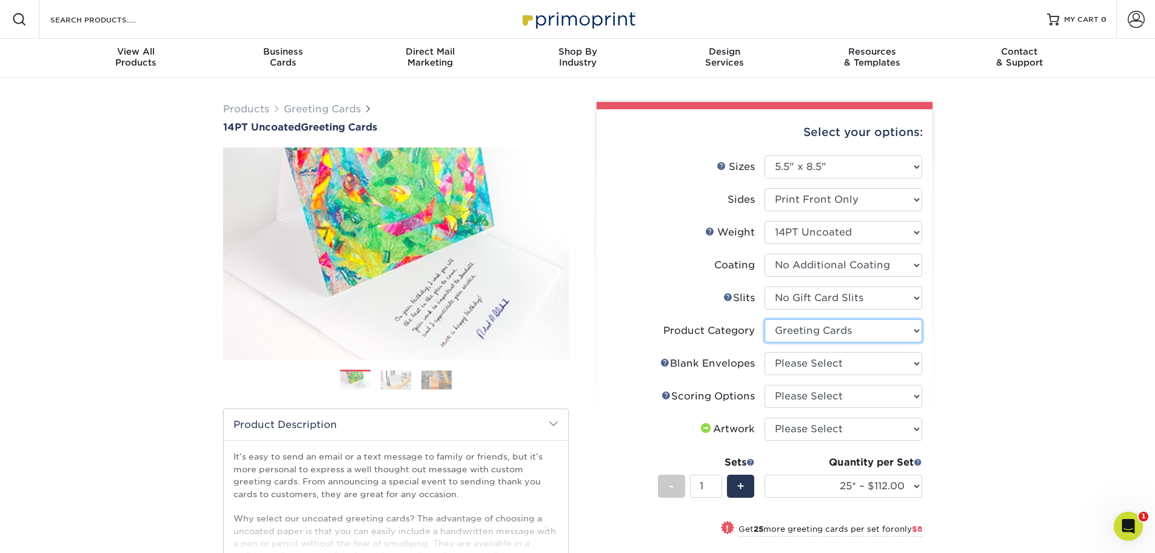
click at [765, 319] on select "Please Select Greeting Cards" at bounding box center [844, 330] width 158 height 23
click at [921, 364] on select "Please Select No Blank Envelopes Yes 25 Envelopes A2 Yes 50 Envelopes A2 Yes 75…" at bounding box center [844, 363] width 158 height 23
select select "245904c8-12b8-4e0a-b372-ccc9543c6456"
click at [765, 352] on select "Please Select No Blank Envelopes Yes 25 Envelopes A2 Yes 50 Envelopes A2 Yes 75…" at bounding box center [844, 363] width 158 height 23
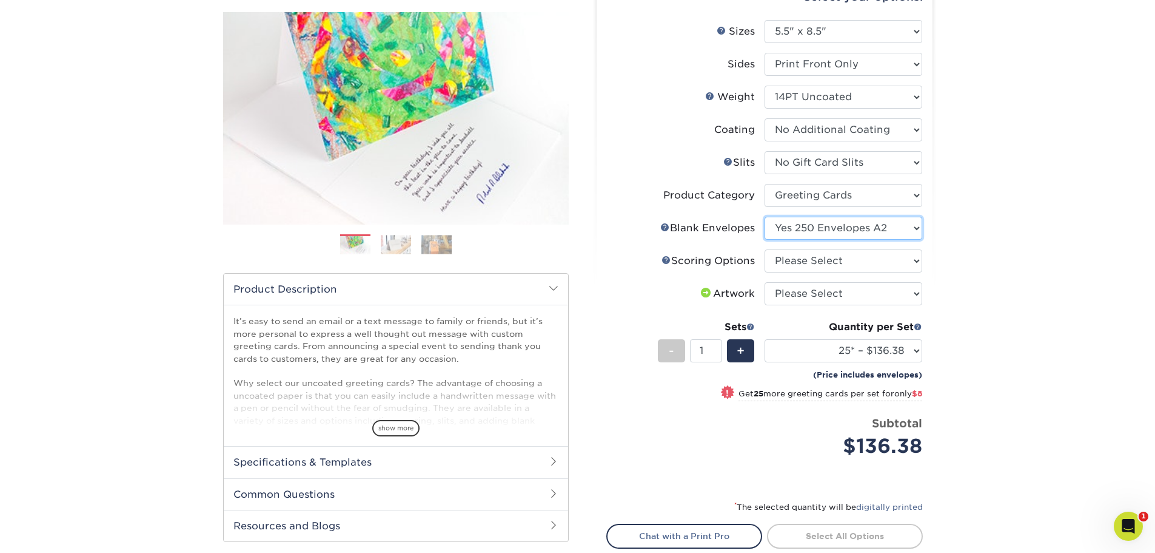
scroll to position [121, 0]
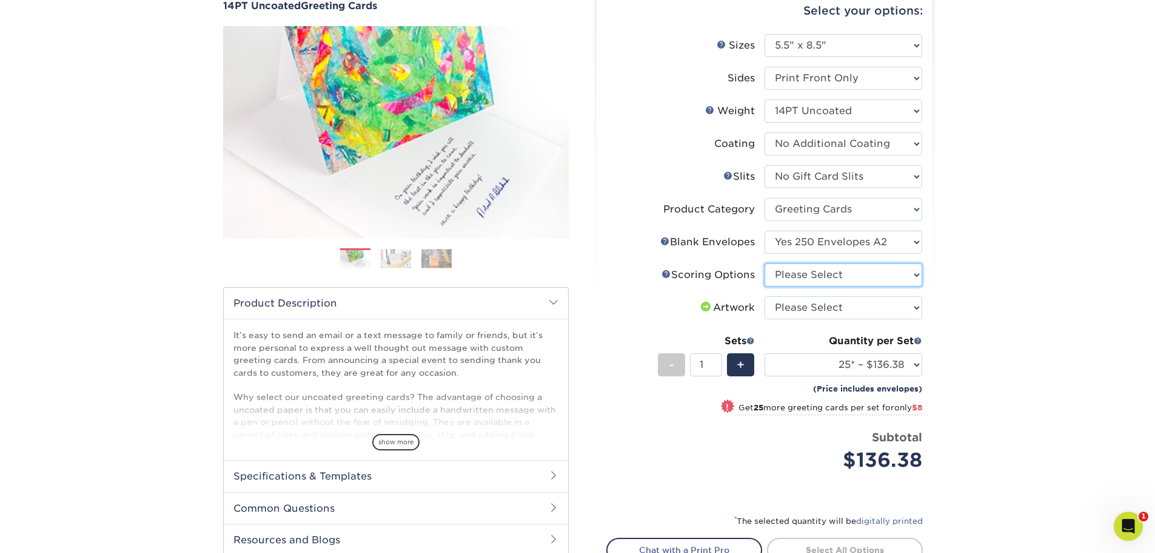
click at [915, 272] on select "Please Select Score in Half" at bounding box center [844, 274] width 158 height 23
click at [663, 270] on link "Scoring Help" at bounding box center [667, 274] width 10 height 10
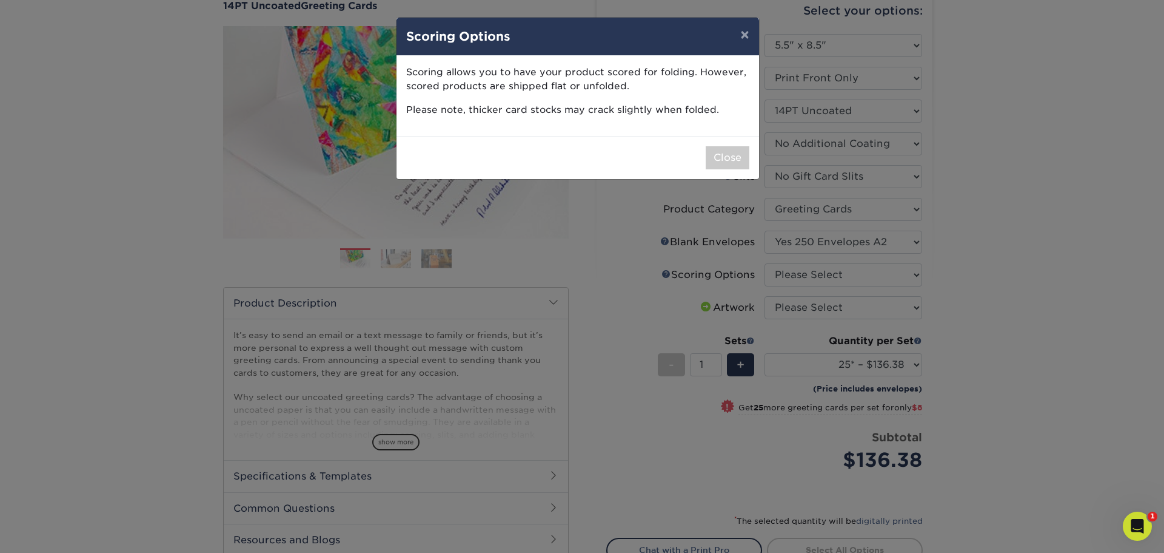
click at [1036, 257] on div "× Scoring Options Scoring allows you to have your product scored for folding. H…" at bounding box center [582, 276] width 1164 height 553
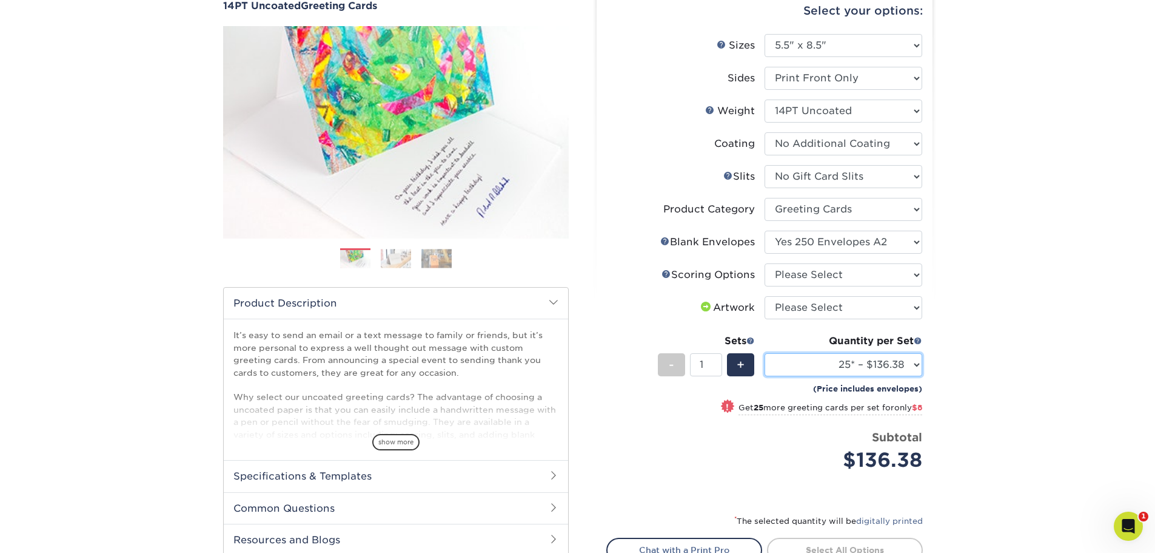
click at [918, 366] on select "25* – $136.38 50* – $144.38 75* – $153.38 100* – $159.38 250* – $184.38 500 – $…" at bounding box center [844, 364] width 158 height 23
click at [995, 264] on div "Products Greeting Cards 14PT Uncoated Greeting Cards Previous Next /" at bounding box center [577, 317] width 1155 height 722
click at [914, 309] on select "Please Select I will upload files I need a design - $75" at bounding box center [844, 307] width 158 height 23
select select "upload"
click at [765, 296] on select "Please Select I will upload files I need a design - $75" at bounding box center [844, 307] width 158 height 23
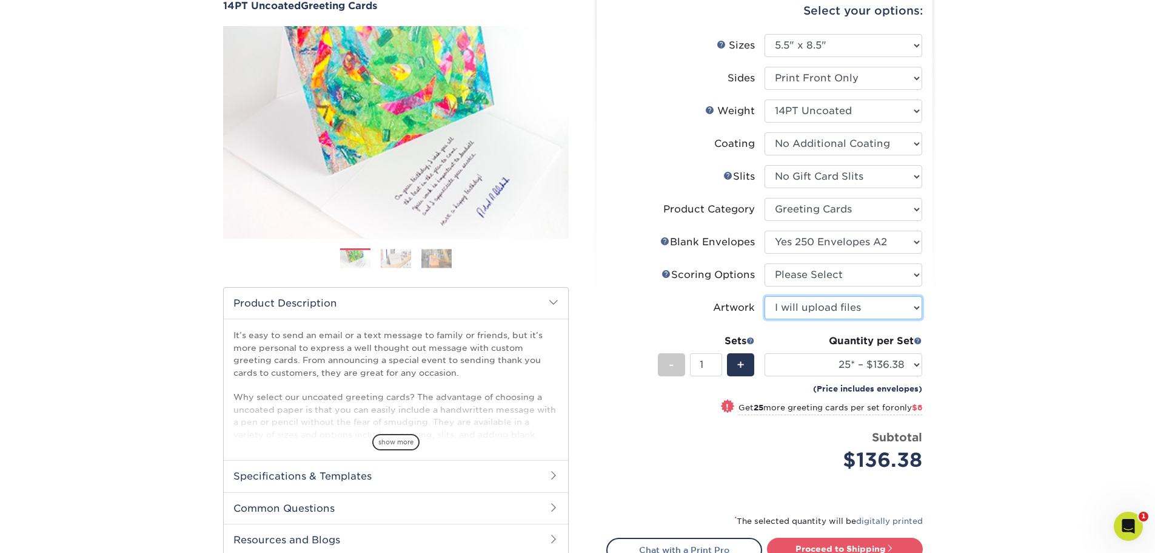
scroll to position [182, 0]
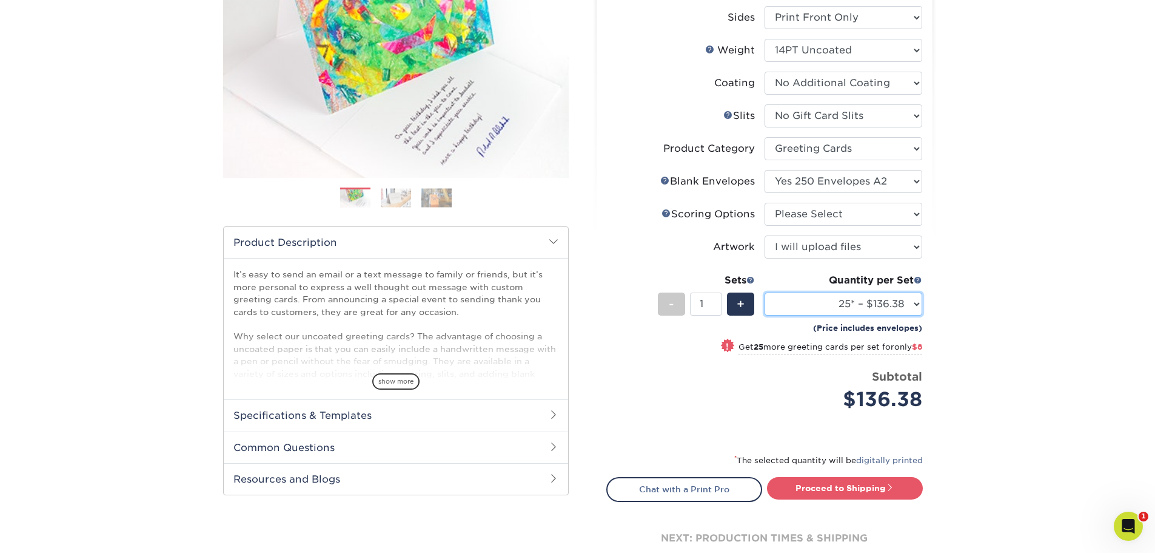
click at [911, 304] on select "25* – $136.38 50* – $144.38 75* – $153.38 100* – $159.38 250* – $184.38 500 – $…" at bounding box center [844, 303] width 158 height 23
select select "250* – $184.38"
click at [765, 292] on select "25* – $136.38 50* – $144.38 75* – $153.38 100* – $159.38 250* – $184.38 500 – $…" at bounding box center [844, 303] width 158 height 23
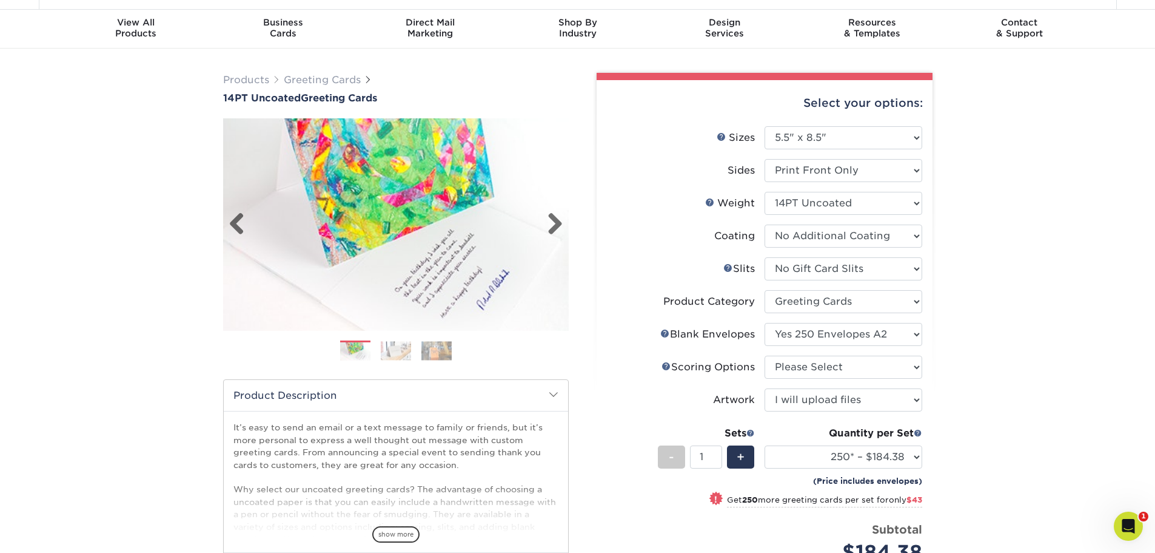
scroll to position [0, 0]
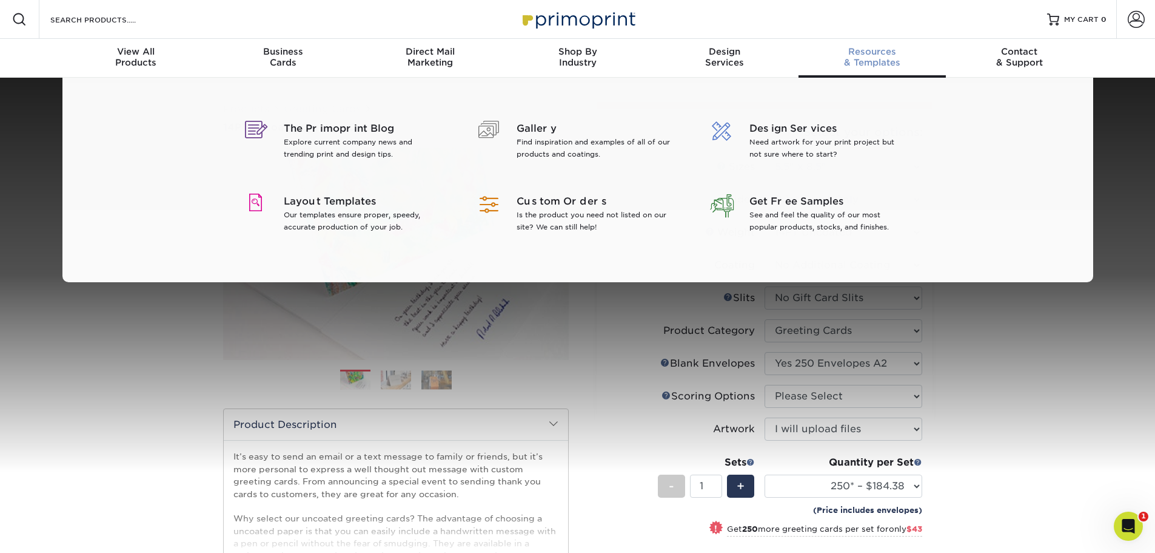
click at [885, 50] on span "Resources" at bounding box center [872, 51] width 147 height 11
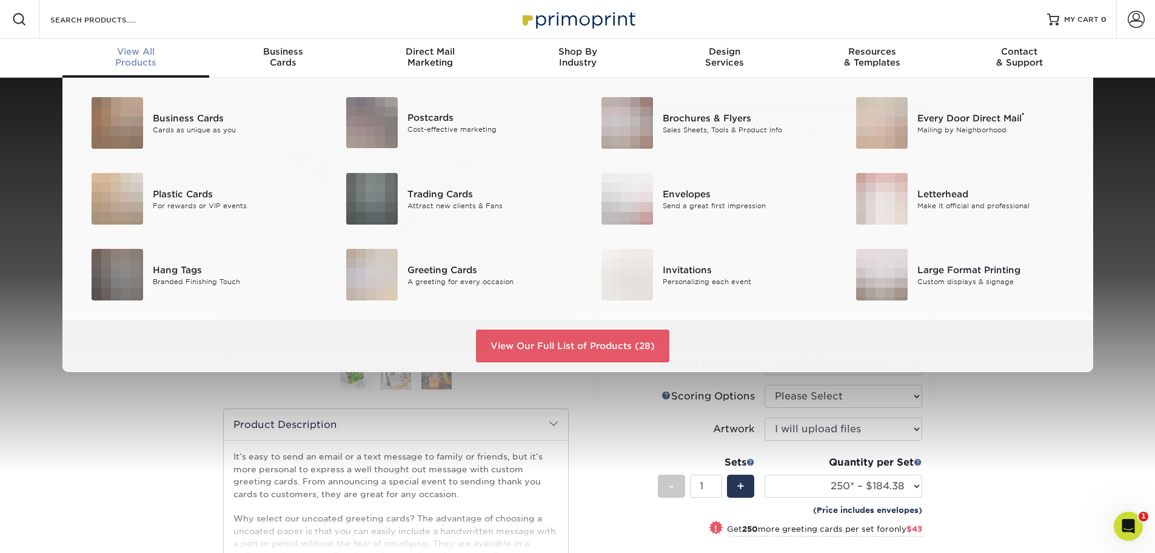
click at [118, 59] on div "View All Products" at bounding box center [135, 57] width 147 height 22
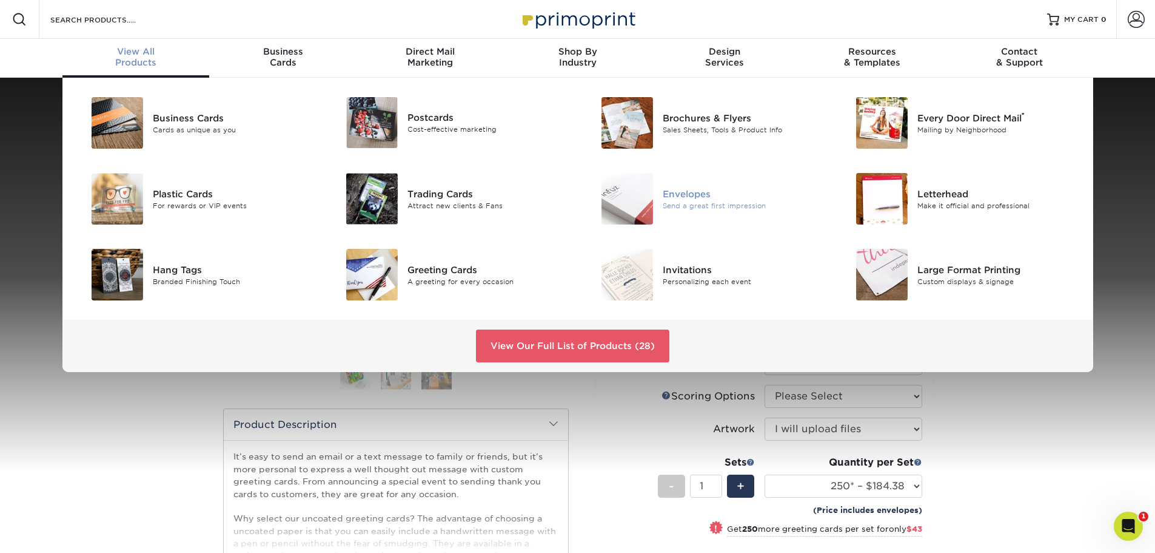
click at [708, 197] on div "Envelopes" at bounding box center [743, 193] width 161 height 13
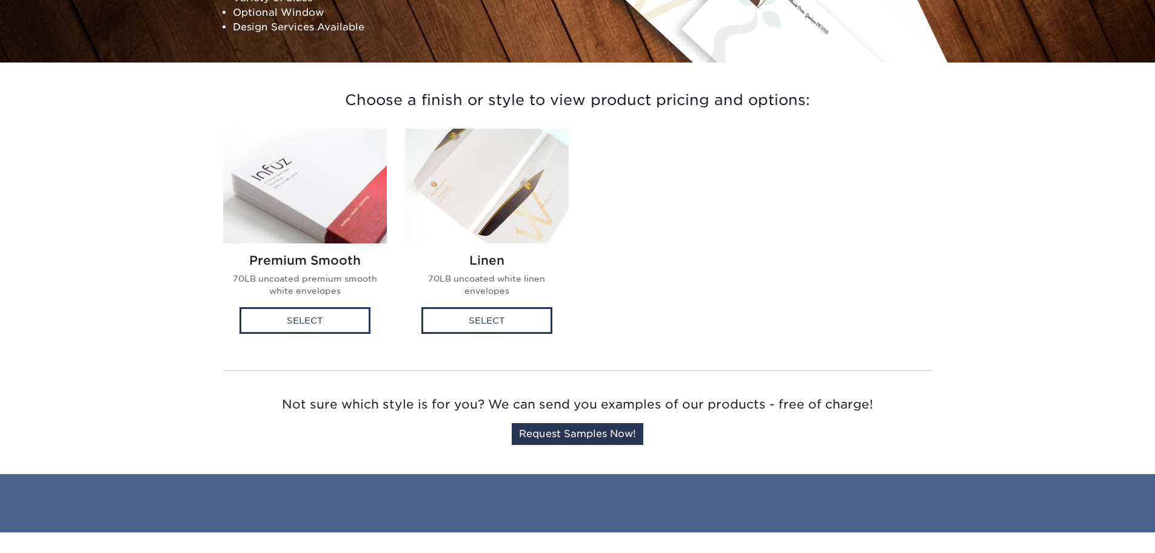
scroll to position [243, 0]
click at [303, 322] on div "Select" at bounding box center [305, 319] width 131 height 27
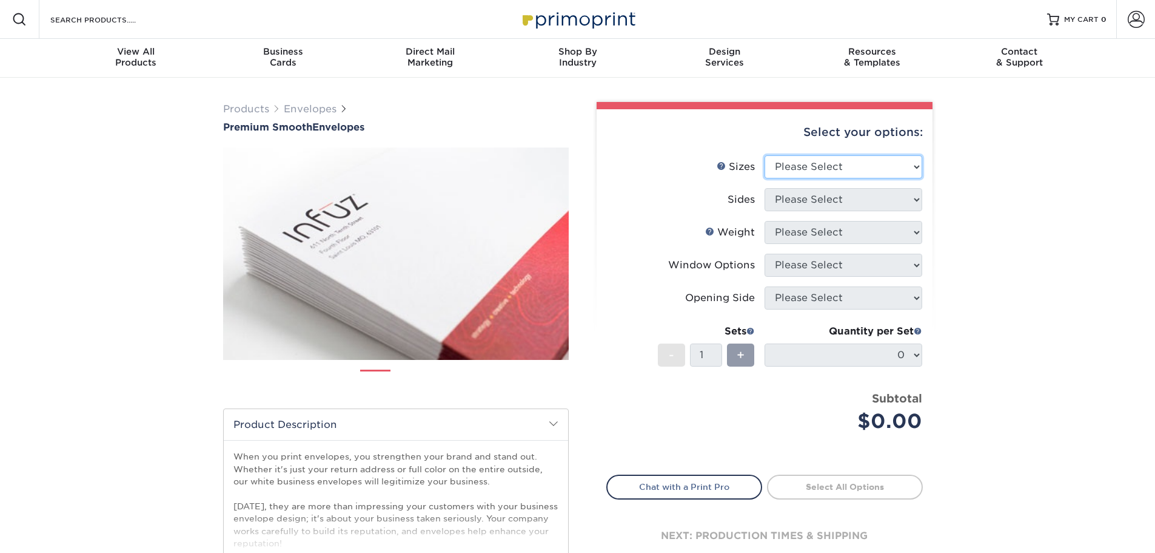
click at [918, 170] on select "Please Select 8.875" x 3.875" 4.125" x 9.5" 5.25" x 7.25" 9" x 12"" at bounding box center [844, 166] width 158 height 23
click at [984, 172] on div "Products Envelopes Premium Smooth Envelopes Previous Next / /" at bounding box center [577, 402] width 1155 height 648
click at [913, 172] on select "Please Select 8.875" x 3.875" 4.125" x 9.5" 5.25" x 7.25" 9" x 12"" at bounding box center [844, 166] width 158 height 23
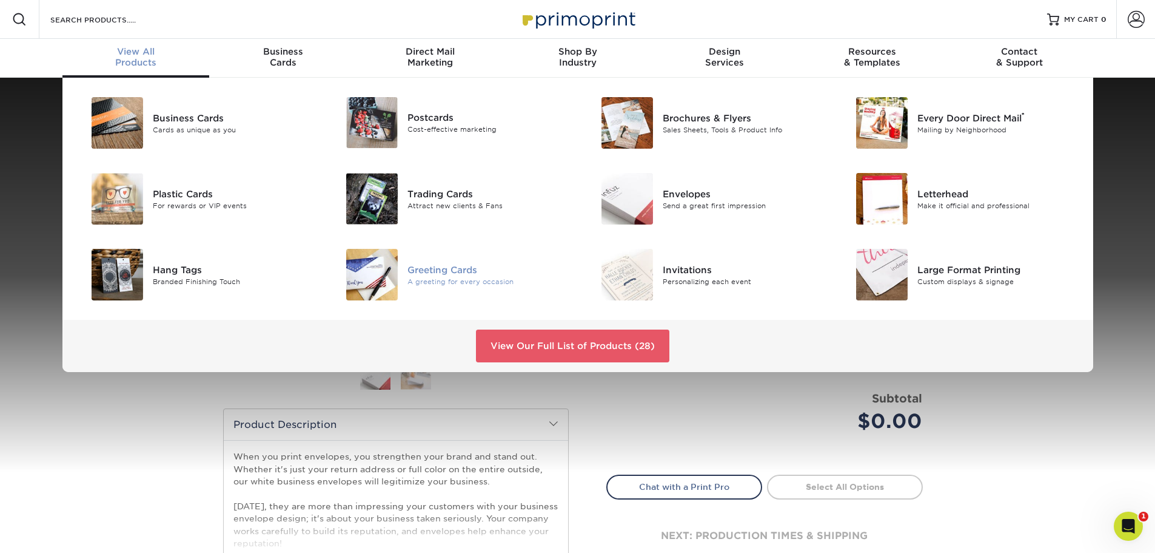
click at [473, 275] on div "Greeting Cards" at bounding box center [488, 269] width 161 height 13
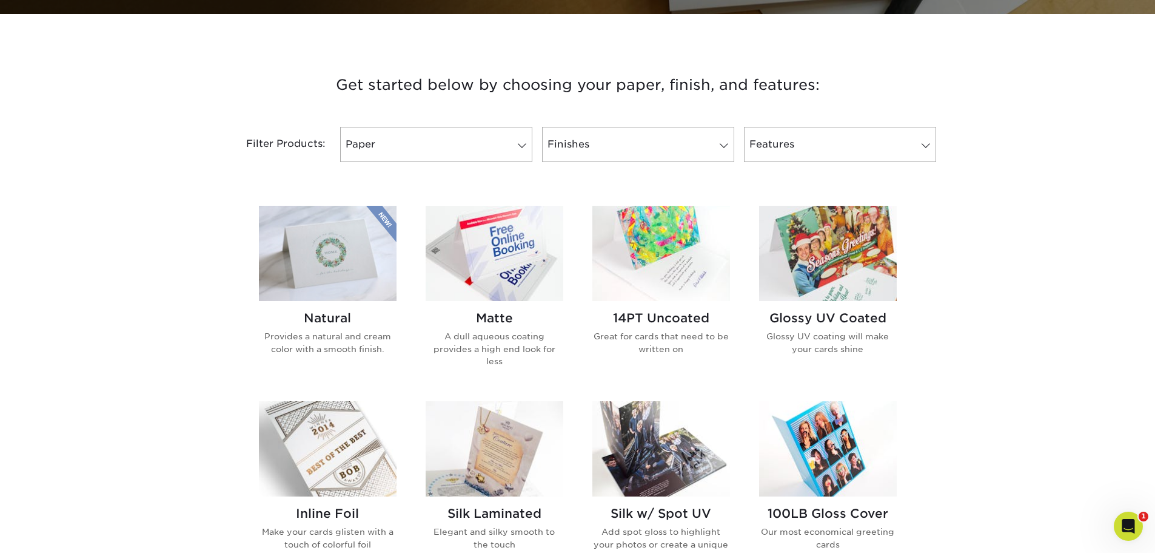
scroll to position [425, 0]
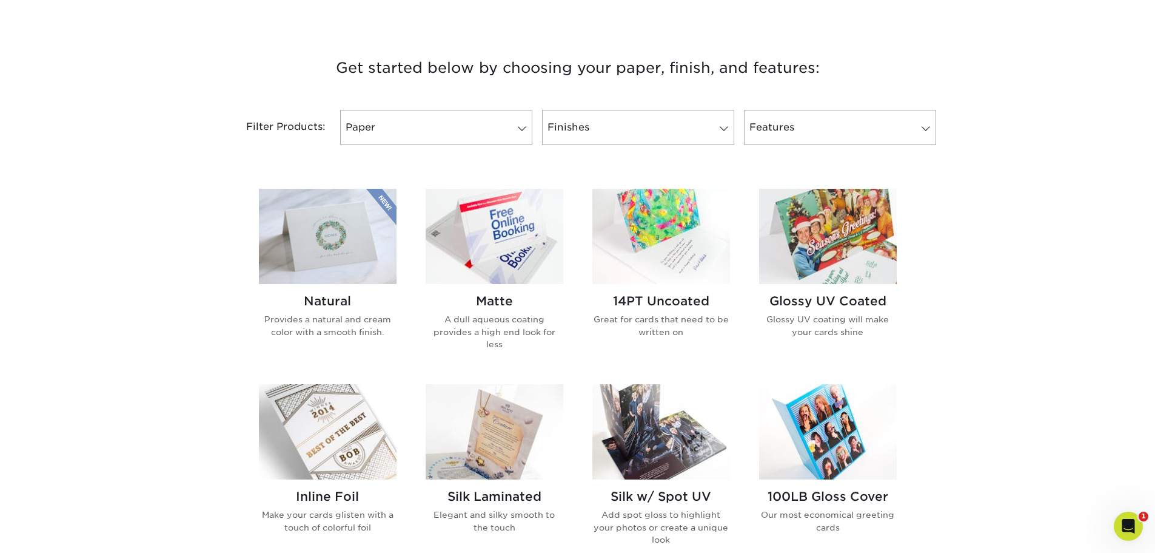
click at [835, 249] on img at bounding box center [828, 236] width 138 height 95
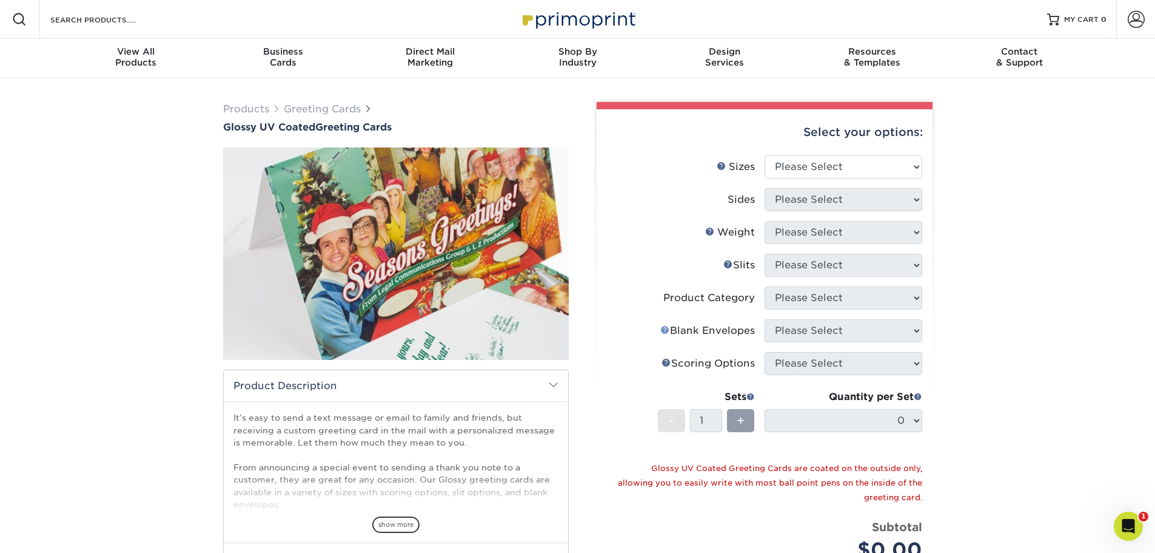
click at [664, 331] on link "Envelope Help" at bounding box center [665, 329] width 10 height 10
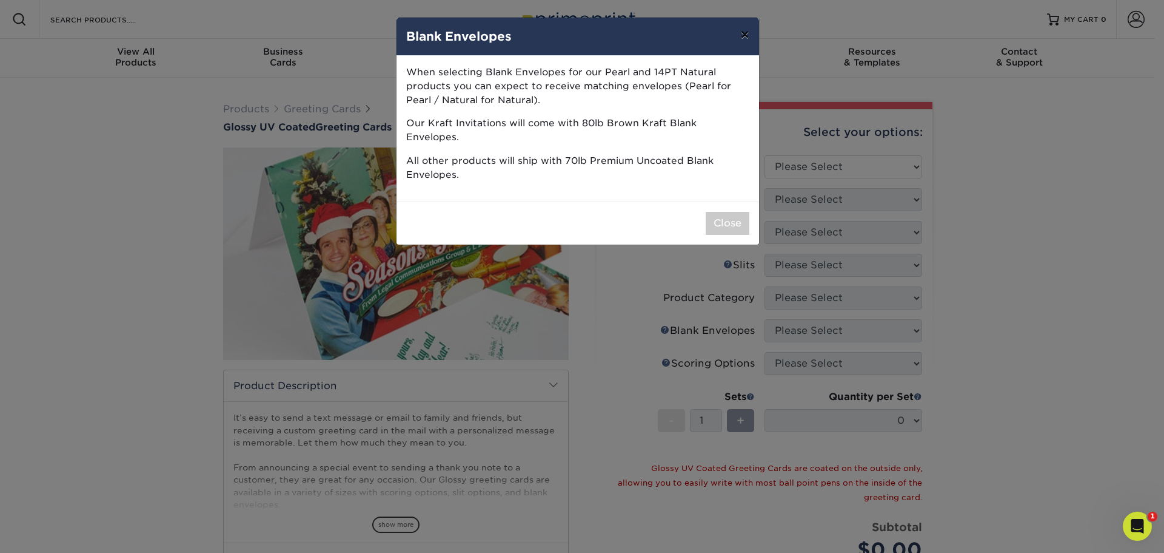
click at [747, 31] on button "×" at bounding box center [745, 35] width 28 height 34
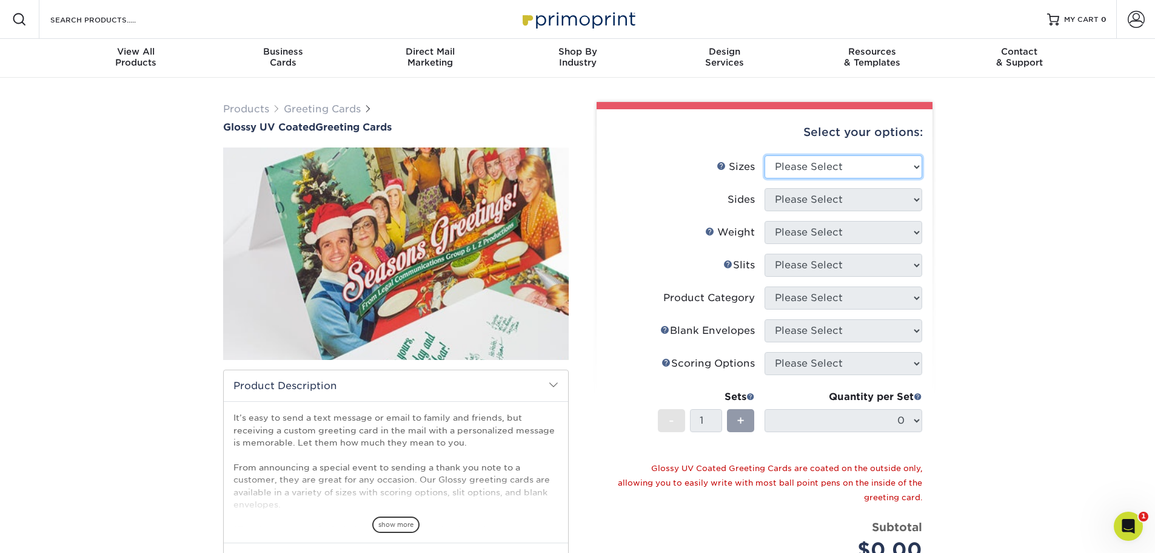
click at [916, 169] on select "Please Select 4.25" x 11" 5.5" x 8.5" 5.5" x 8.5" 6" x 9" 6" x 12" 7" x 10" 8.5…" at bounding box center [844, 166] width 158 height 23
select select "5.50x8.50"
click at [765, 155] on select "Please Select 4.25" x 11" 5.5" x 8.5" 5.5" x 8.5" 6" x 9" 6" x 12" 7" x 10" 8.5…" at bounding box center [844, 166] width 158 height 23
click at [912, 201] on select "Please Select Print Both Sides Print Front Only" at bounding box center [844, 199] width 158 height 23
select select "32d3c223-f82c-492b-b915-ba065a00862f"
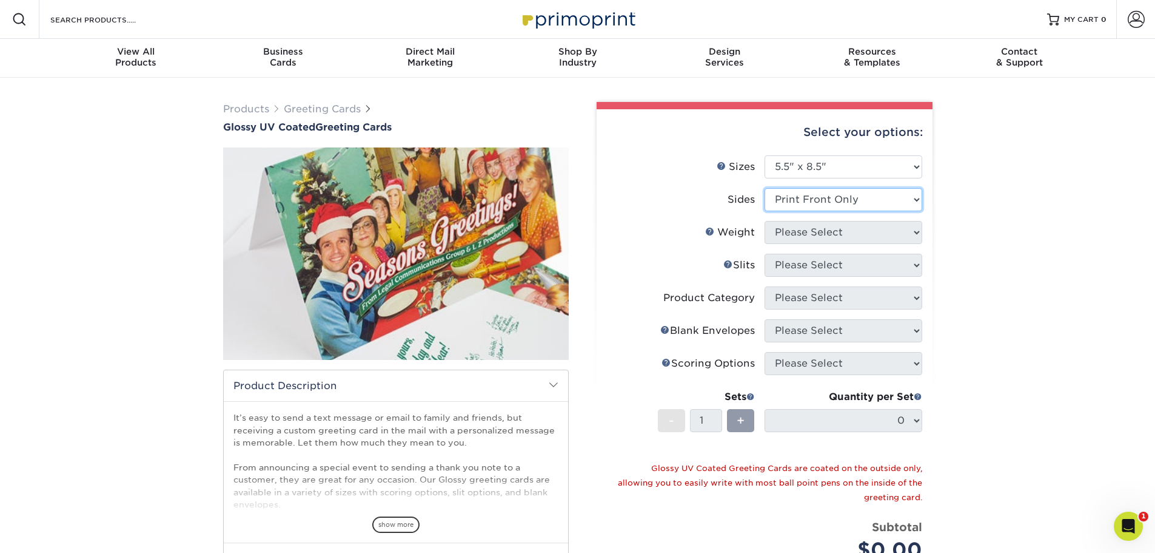
click at [765, 188] on select "Please Select Print Both Sides Print Front Only" at bounding box center [844, 199] width 158 height 23
click at [918, 229] on select "Please Select 18PT C1S 14PT" at bounding box center [844, 232] width 158 height 23
select select "18PTC1S"
click at [765, 221] on select "Please Select 18PT C1S 14PT" at bounding box center [844, 232] width 158 height 23
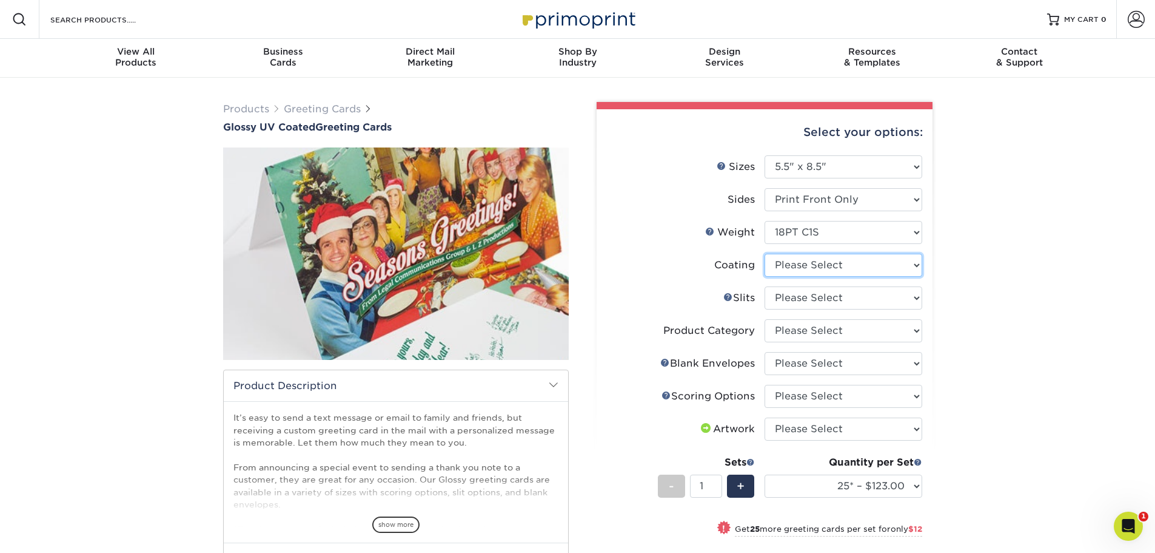
click at [915, 267] on select at bounding box center [844, 265] width 158 height 23
select select "1e8116af-acfc-44b1-83dc-8181aa338834"
click at [765, 254] on select at bounding box center [844, 265] width 158 height 23
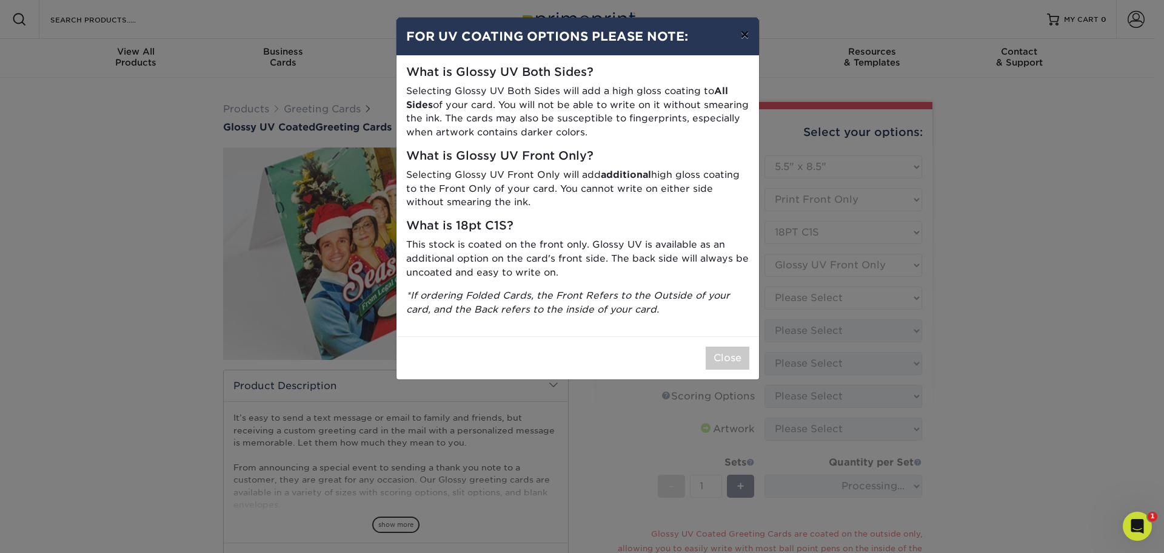
click at [745, 33] on button "×" at bounding box center [745, 35] width 28 height 34
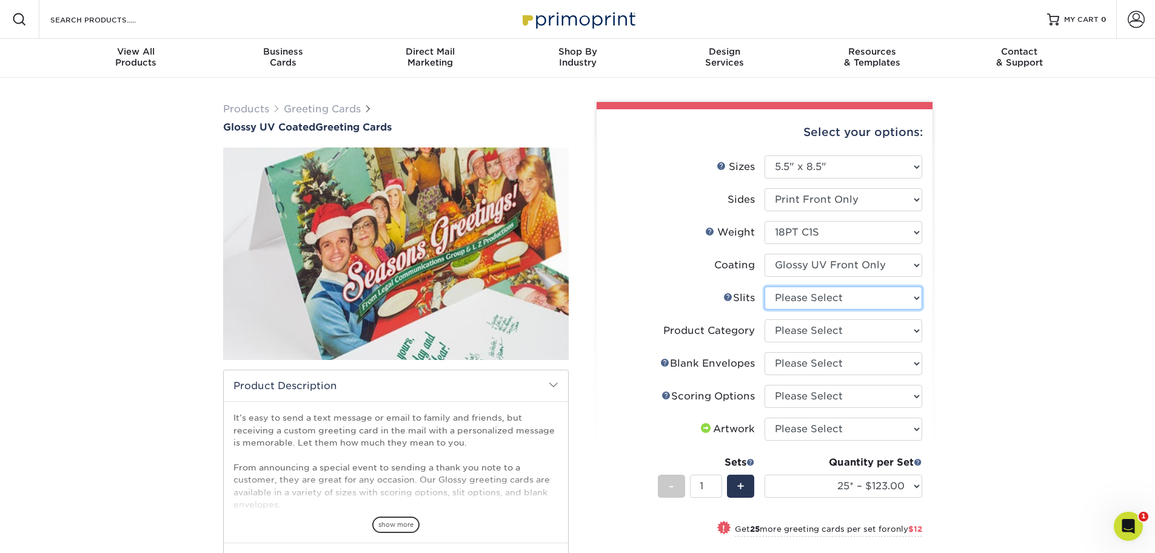
click at [916, 304] on select "Please Select Moon Slits Bottom Panel Moon Slits Right Panel No Gift Card Slits…" at bounding box center [844, 297] width 158 height 23
select select "c4055f3c-a707-4a99-931b-ce83690041fd"
click at [765, 286] on select "Please Select Moon Slits Bottom Panel Moon Slits Right Panel No Gift Card Slits…" at bounding box center [844, 297] width 158 height 23
click at [915, 333] on select "Please Select Greeting Cards" at bounding box center [844, 330] width 158 height 23
select select "b7f8198f-f281-4438-a52e-cd7a5c5c0cfc"
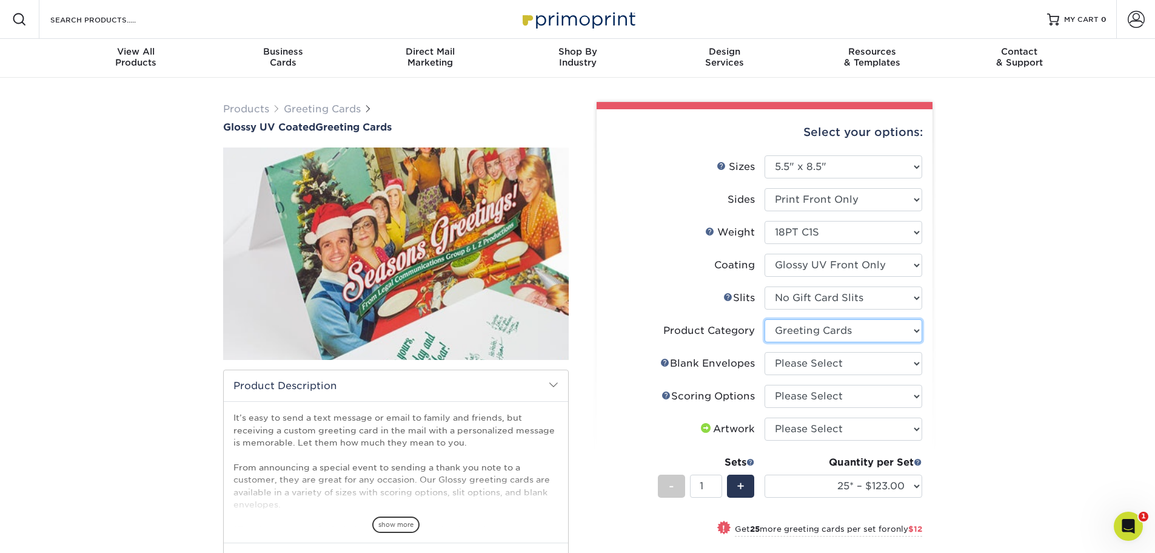
click at [765, 319] on select "Please Select Greeting Cards" at bounding box center [844, 330] width 158 height 23
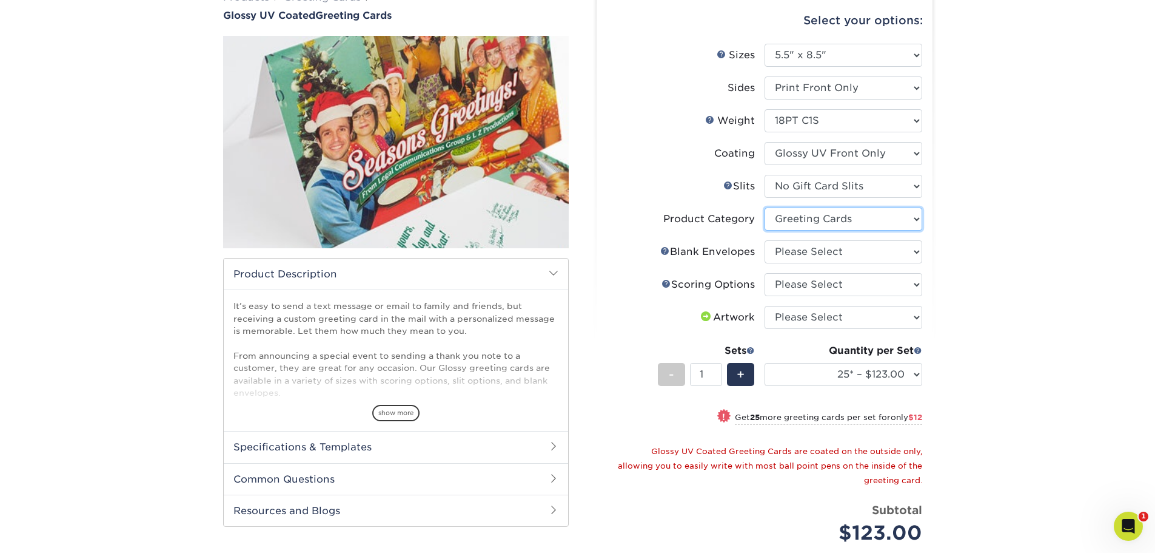
scroll to position [121, 0]
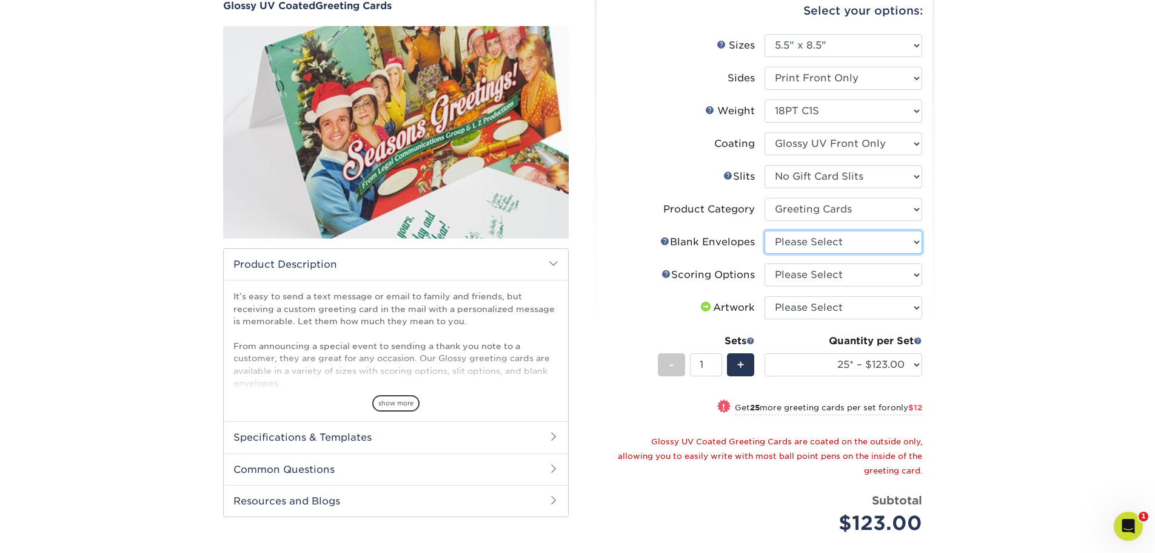
click at [916, 243] on select "Please Select No Blank Envelopes Yes 25 Envelopes A2 Yes 50 Envelopes A2 Yes 75…" at bounding box center [844, 241] width 158 height 23
select select "245904c8-12b8-4e0a-b372-ccc9543c6456"
click at [765, 230] on select "Please Select No Blank Envelopes Yes 25 Envelopes A2 Yes 50 Envelopes A2 Yes 75…" at bounding box center [844, 241] width 158 height 23
click at [919, 280] on select "Please Select Score in Half" at bounding box center [844, 274] width 158 height 23
click at [662, 272] on link "Scoring Help" at bounding box center [667, 274] width 10 height 10
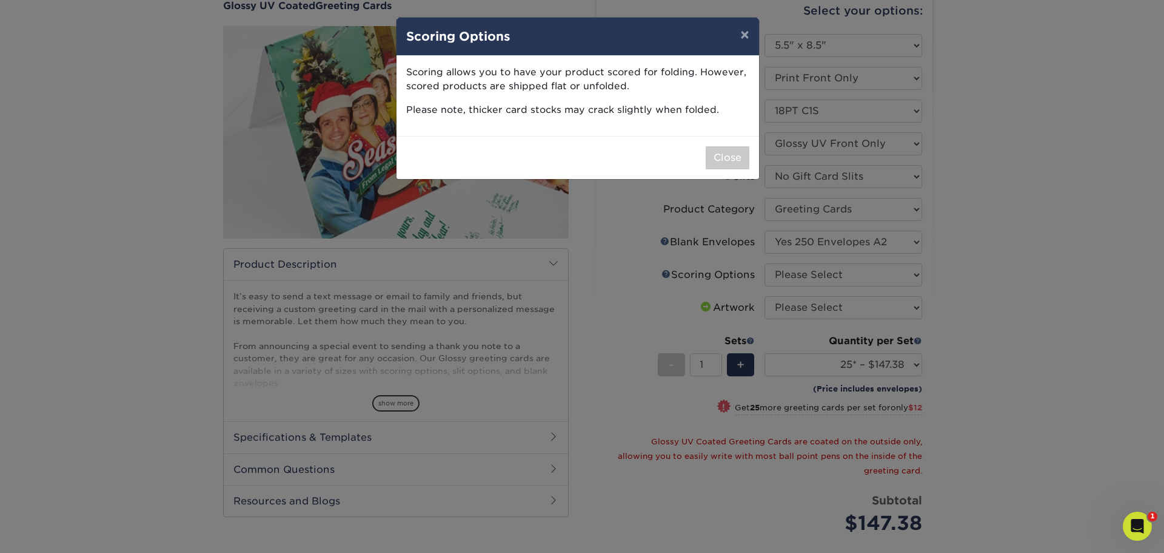
click at [912, 277] on div "× Scoring Options Scoring allows you to have your product scored for folding. H…" at bounding box center [582, 276] width 1164 height 553
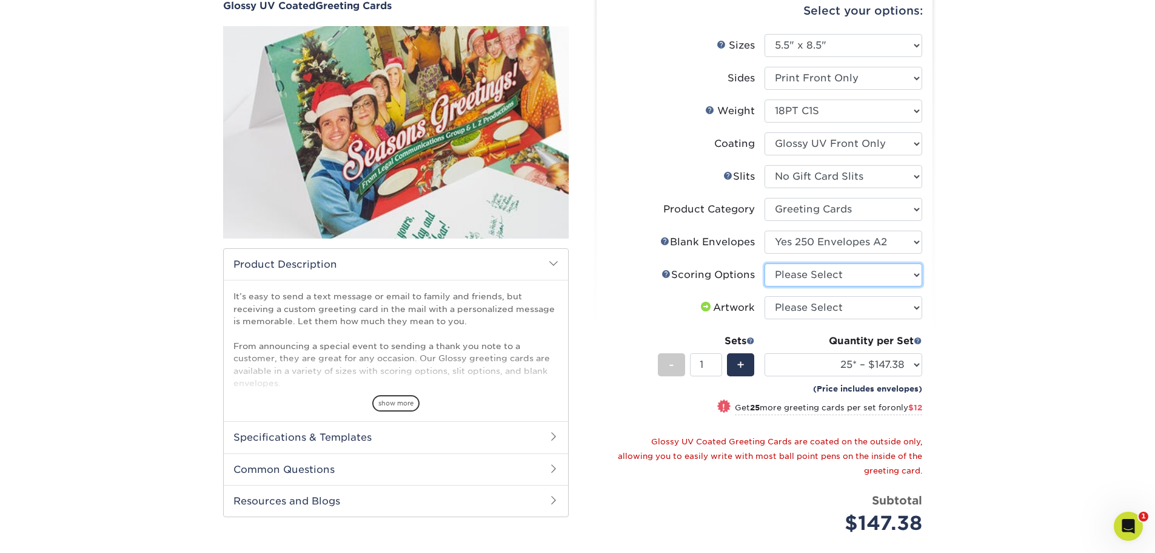
click at [912, 277] on select "Please Select Score in Half" at bounding box center [844, 274] width 158 height 23
select select "b23166fa-223a-4016-b2d3-d3438452c7d9"
click at [765, 263] on select "Please Select Score in Half" at bounding box center [844, 274] width 158 height 23
click at [917, 305] on select "Please Select I will upload files I need a design - $75" at bounding box center [844, 307] width 158 height 23
select select "upload"
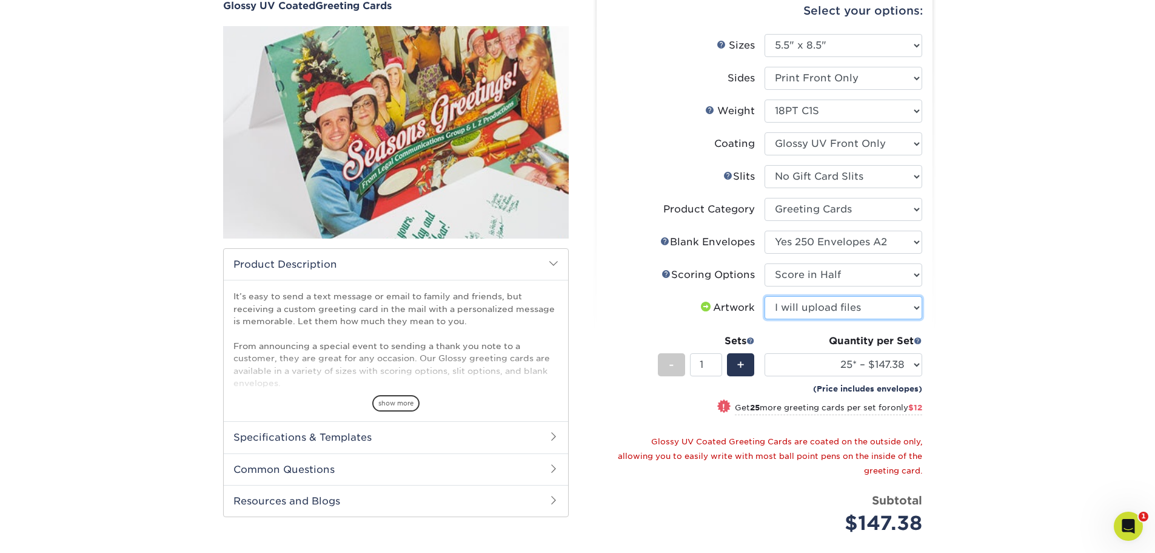
click at [765, 296] on select "Please Select I will upload files I need a design - $75" at bounding box center [844, 307] width 158 height 23
click at [914, 366] on select "25* – $147.38 50* – $159.38 75* – $169.38 100* – $178.38 250* – $191.38 500 – $…" at bounding box center [844, 364] width 158 height 23
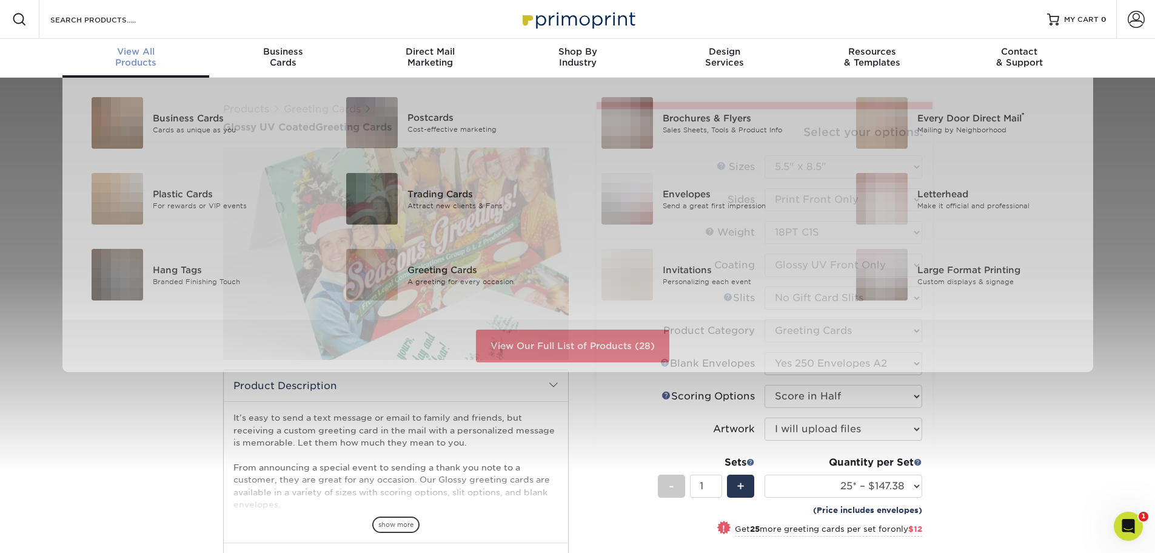
click at [143, 55] on span "View All" at bounding box center [135, 51] width 147 height 11
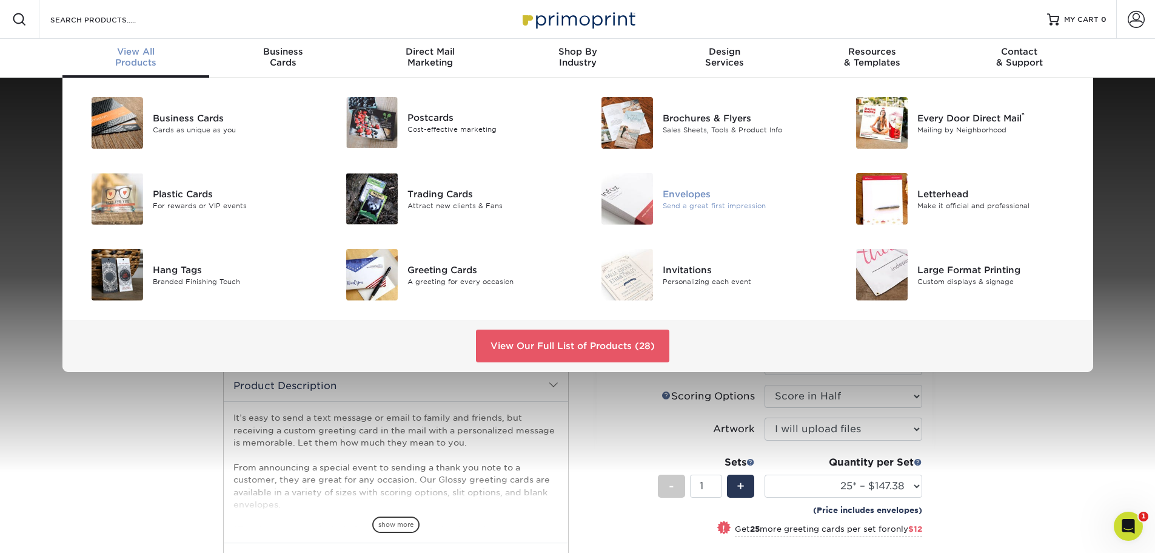
click at [718, 200] on div "Envelopes" at bounding box center [743, 193] width 161 height 13
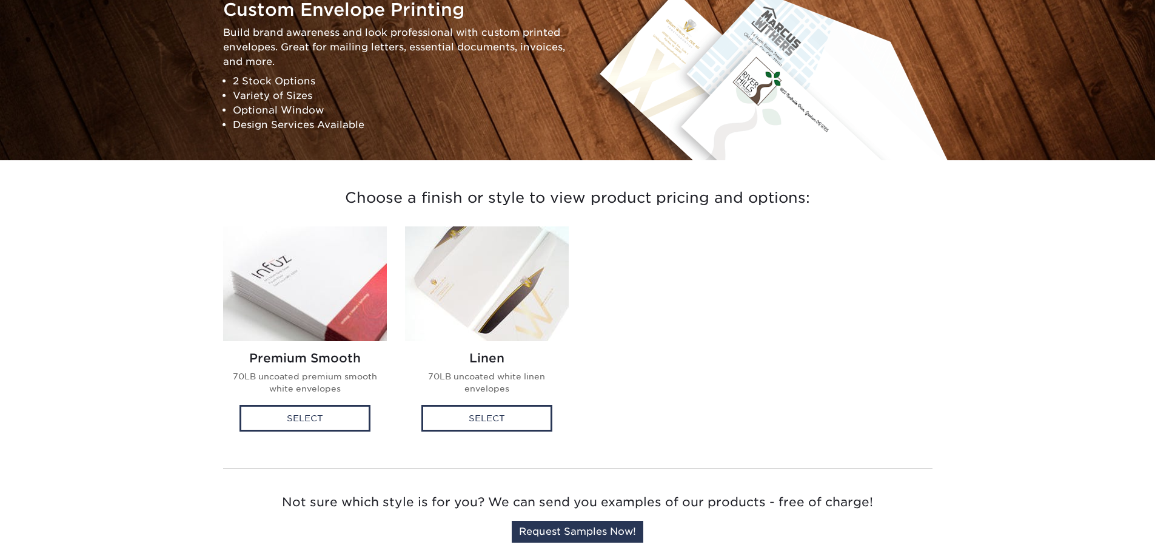
scroll to position [182, 0]
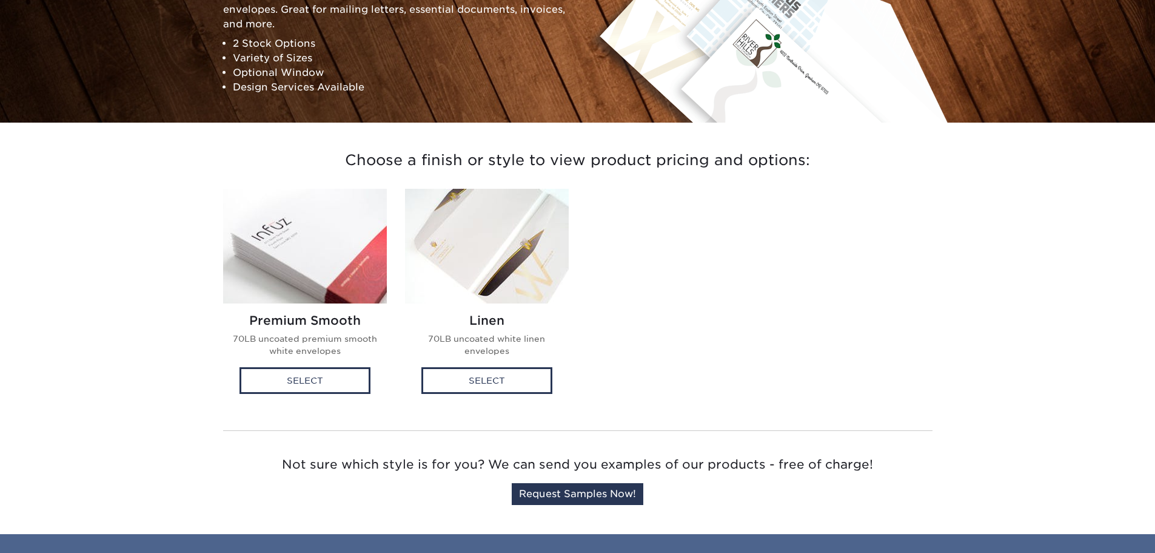
click at [489, 247] on img at bounding box center [487, 246] width 164 height 115
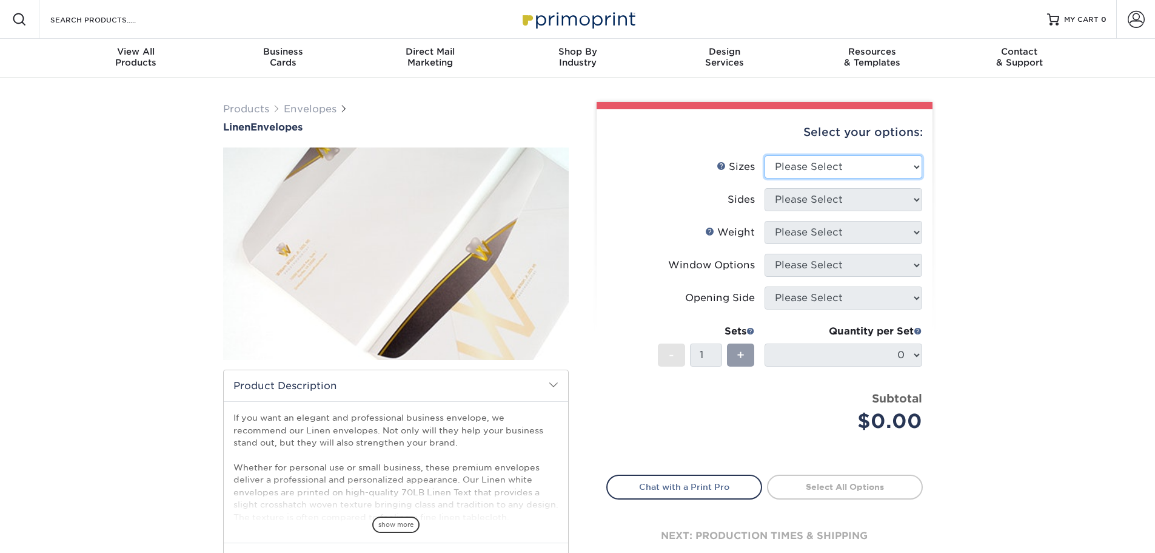
click at [918, 166] on select "Please Select 8.875" x 3.875" 4.125" x 9.5" 5.25" x 7.25" 9" x 12"" at bounding box center [844, 166] width 158 height 23
click at [1021, 156] on div "Products Envelopes Linen Envelopes" at bounding box center [577, 382] width 1155 height 609
